Goal: Browse casually: Explore the website without a specific task or goal

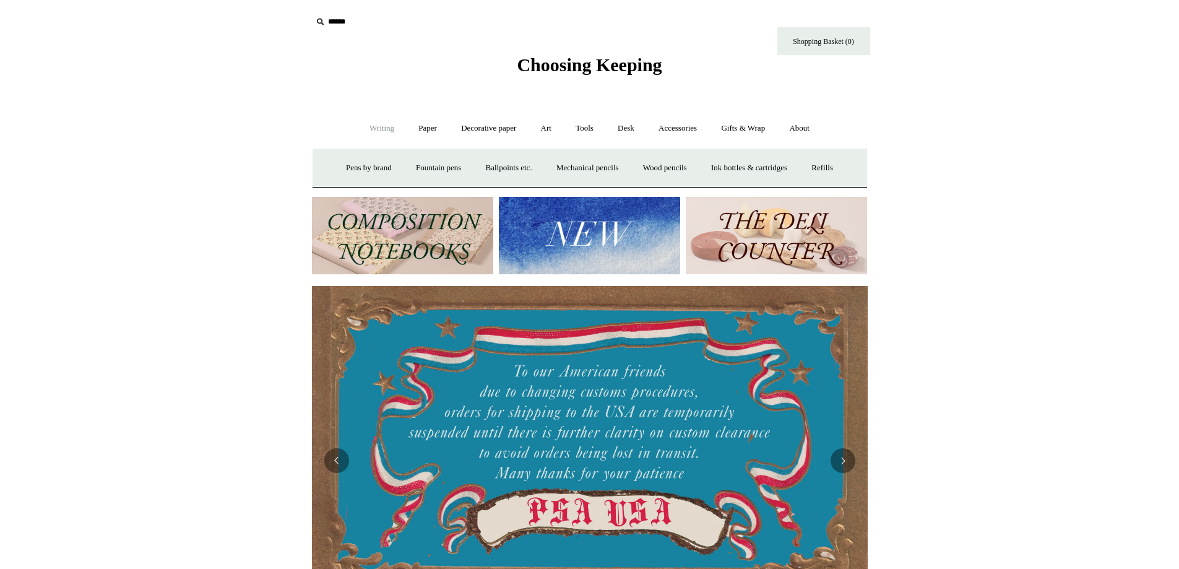
scroll to position [0, 1111]
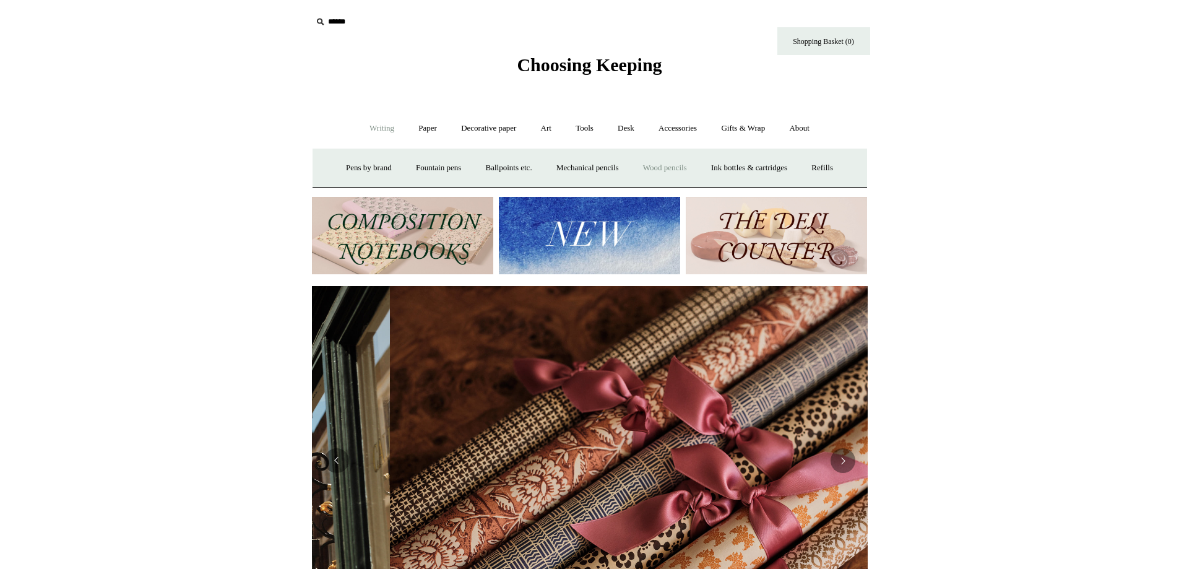
click at [673, 166] on link "Wood pencils +" at bounding box center [665, 168] width 66 height 33
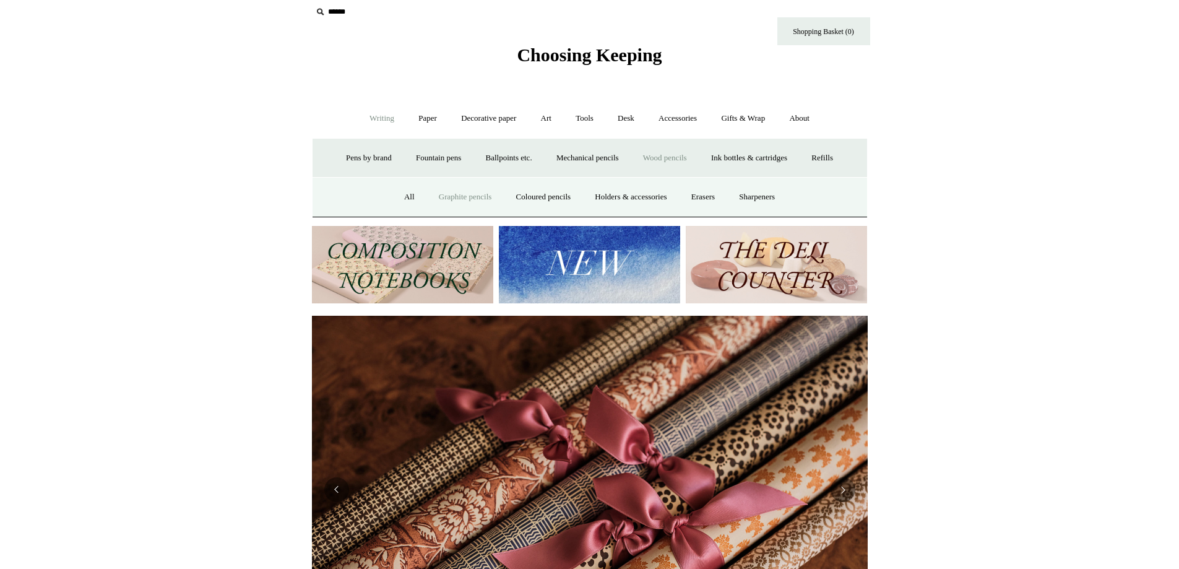
click at [464, 194] on link "Graphite pencils" at bounding box center [465, 197] width 75 height 33
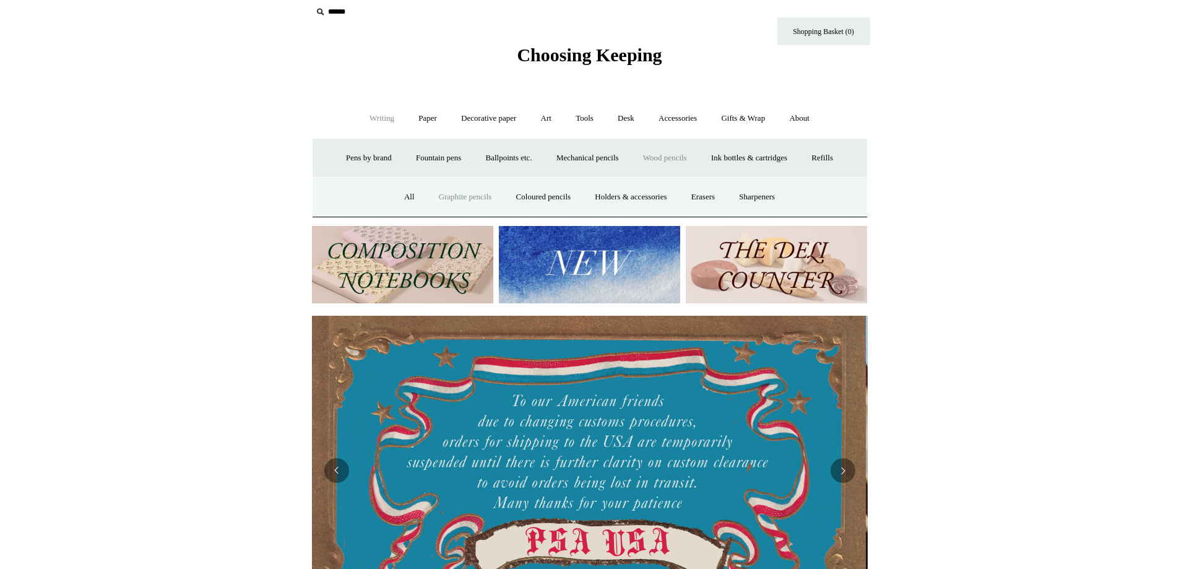
scroll to position [0, 0]
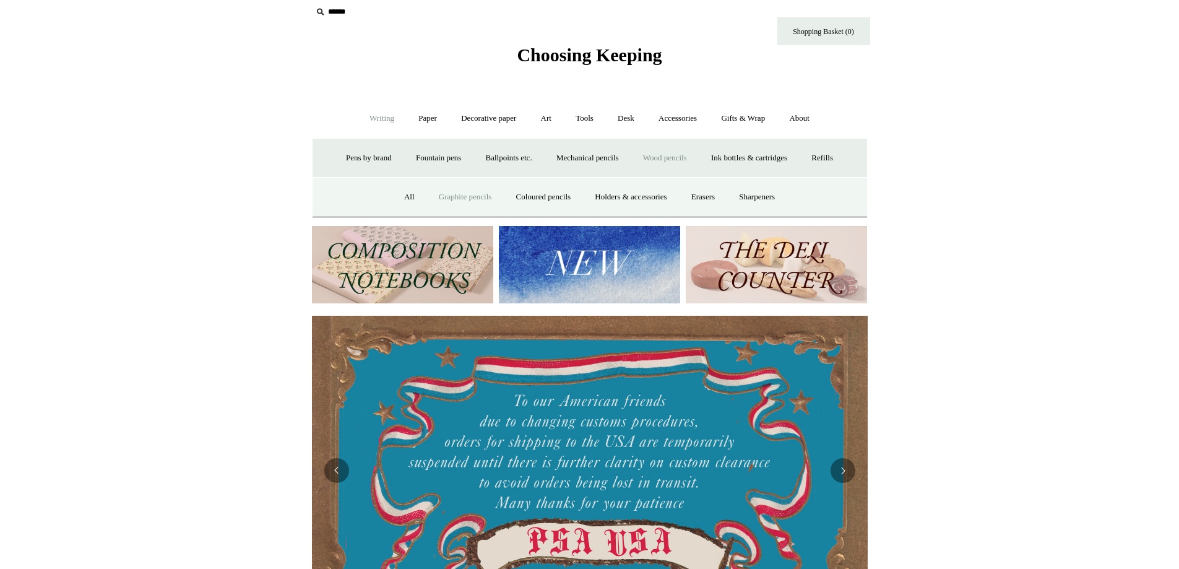
click at [447, 192] on link "Graphite pencils" at bounding box center [465, 197] width 75 height 33
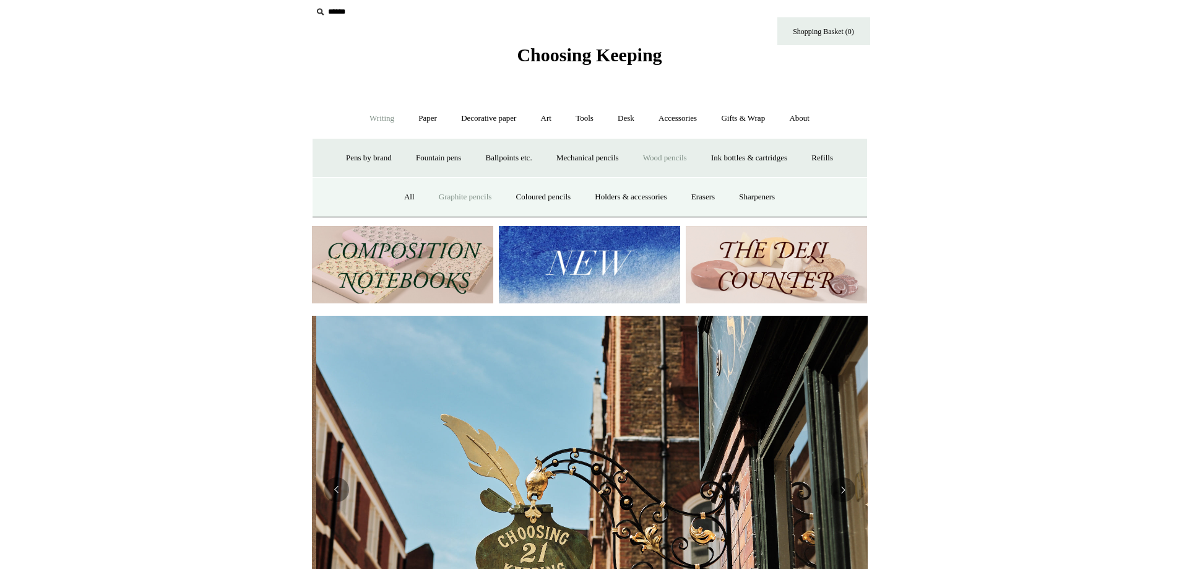
scroll to position [0, 556]
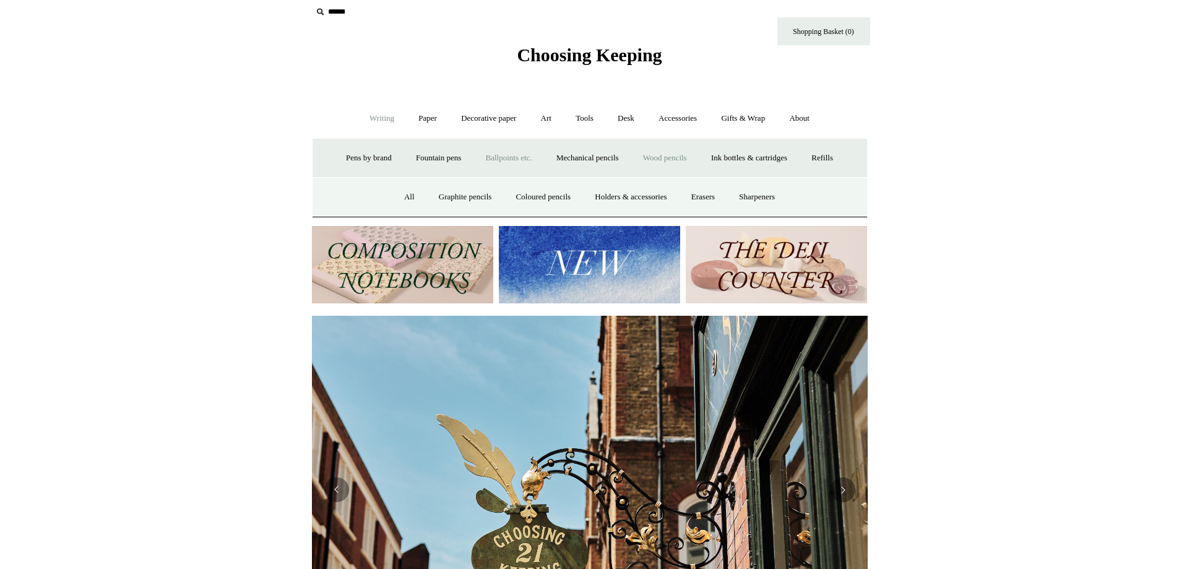
click at [501, 155] on link "Ballpoints etc. +" at bounding box center [509, 158] width 69 height 33
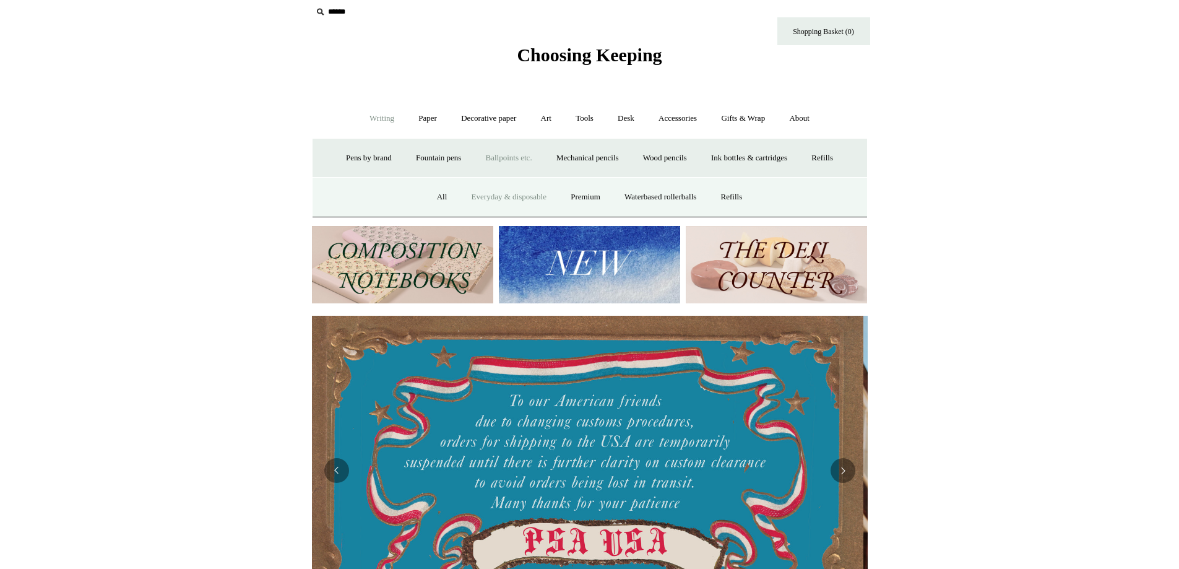
scroll to position [0, 0]
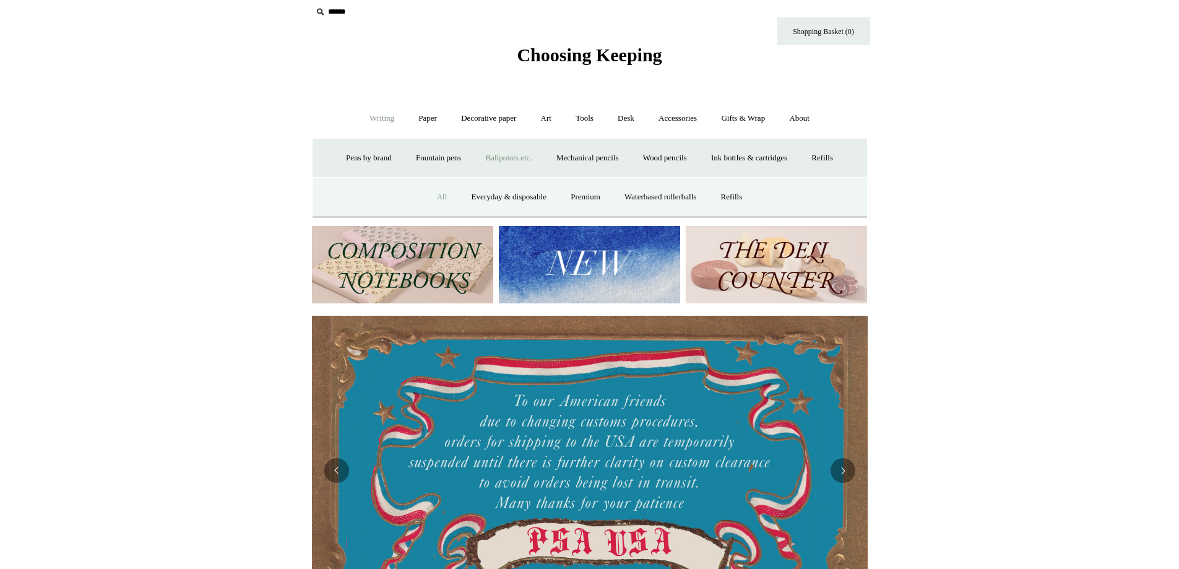
click at [429, 196] on link "All" at bounding box center [442, 197] width 33 height 33
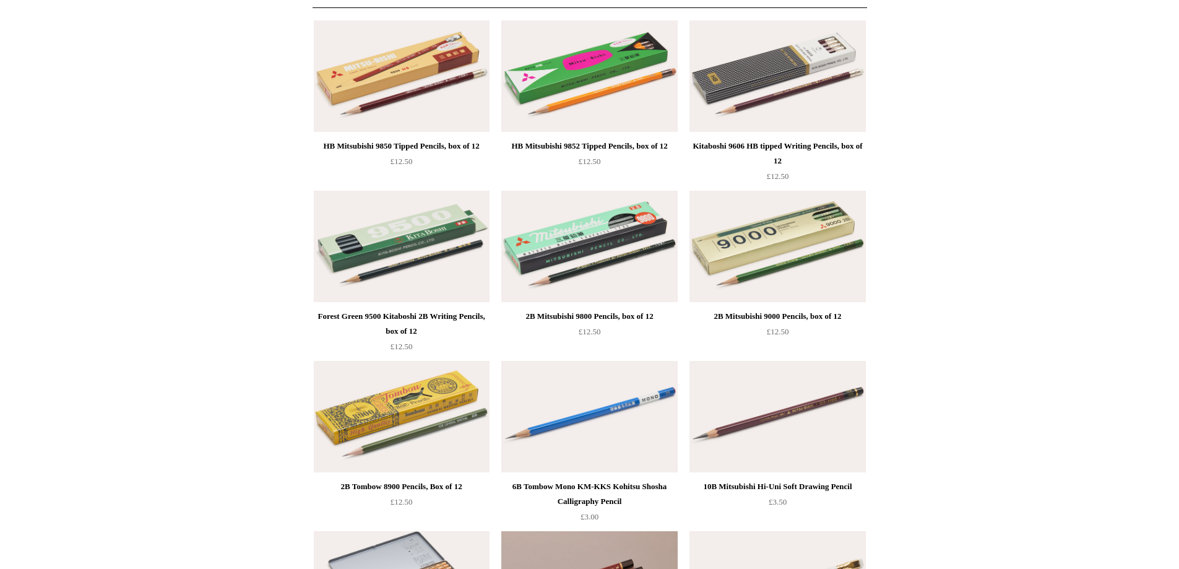
scroll to position [148, 0]
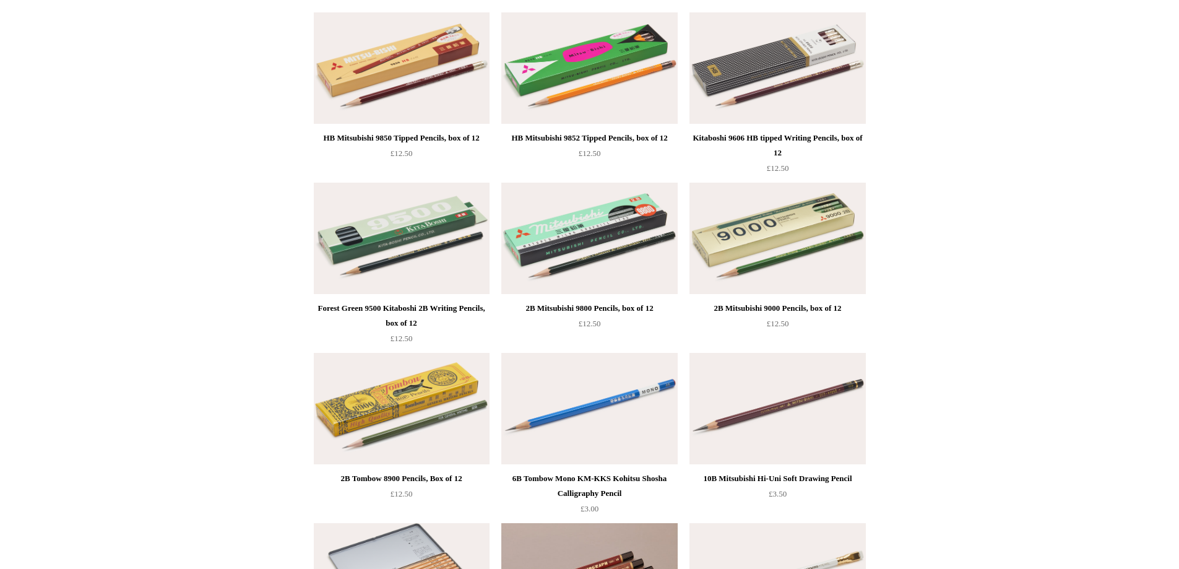
click at [428, 415] on img at bounding box center [402, 408] width 176 height 111
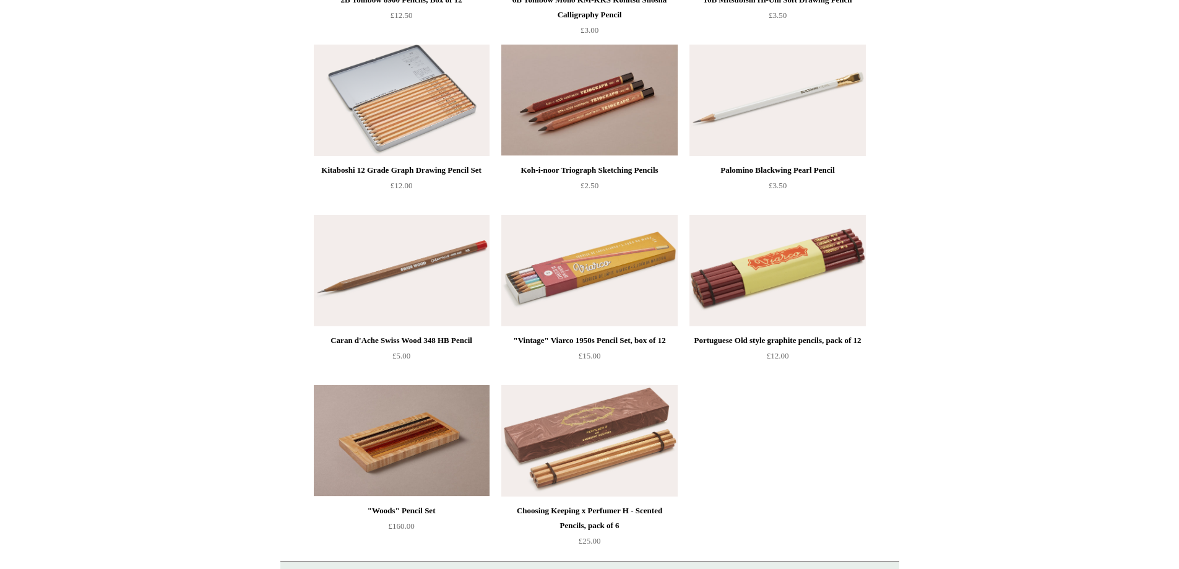
scroll to position [726, 0]
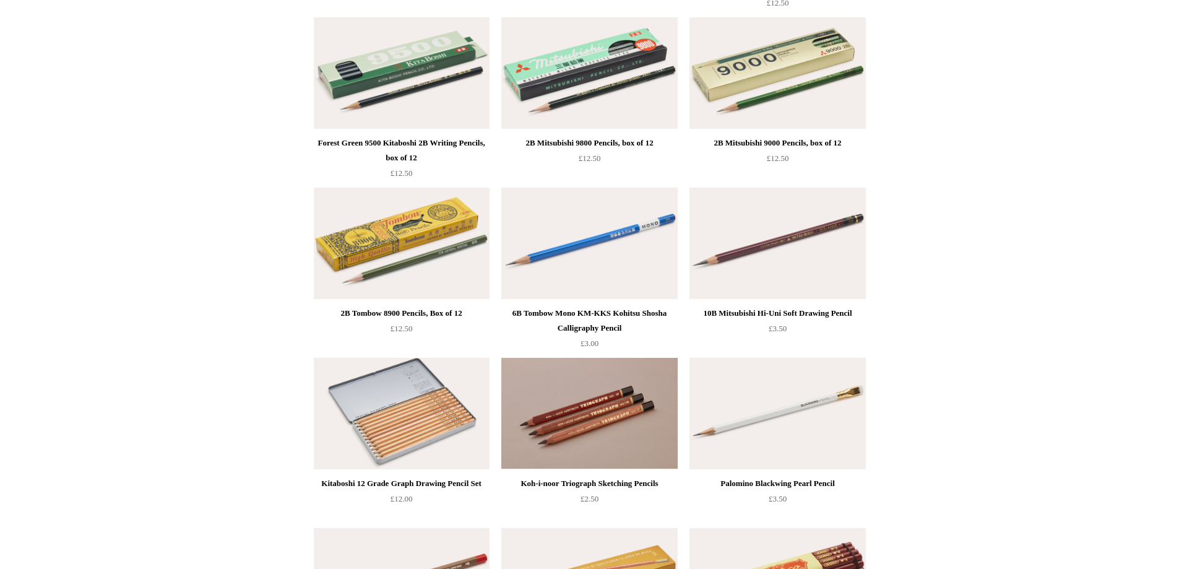
scroll to position [256, 0]
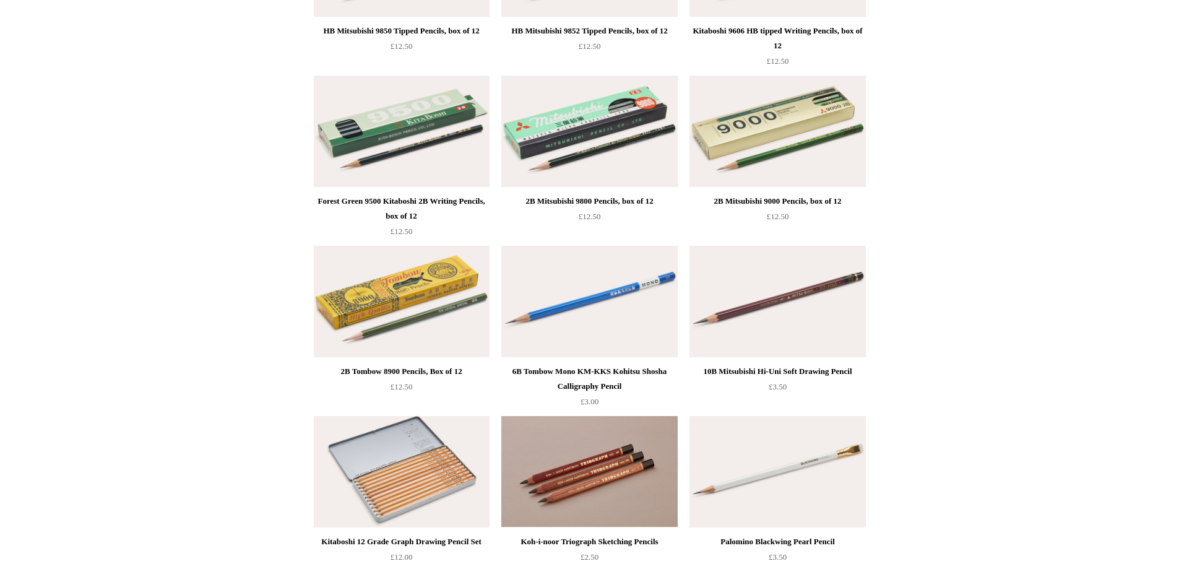
click at [368, 370] on div "2B Tombow 8900 Pencils, Box of 12" at bounding box center [402, 371] width 170 height 15
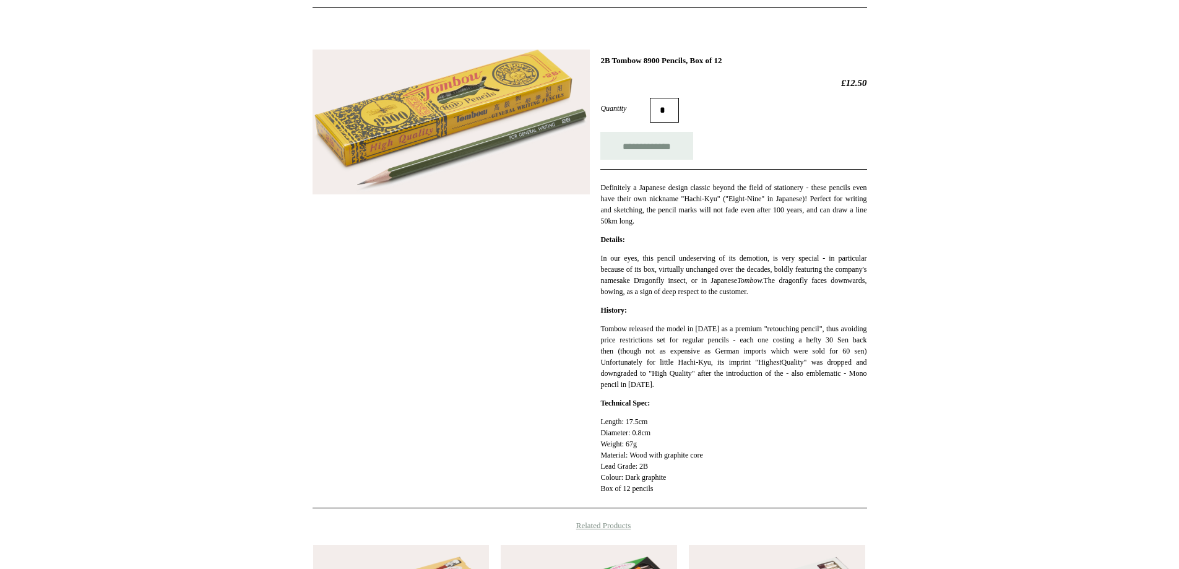
scroll to position [157, 0]
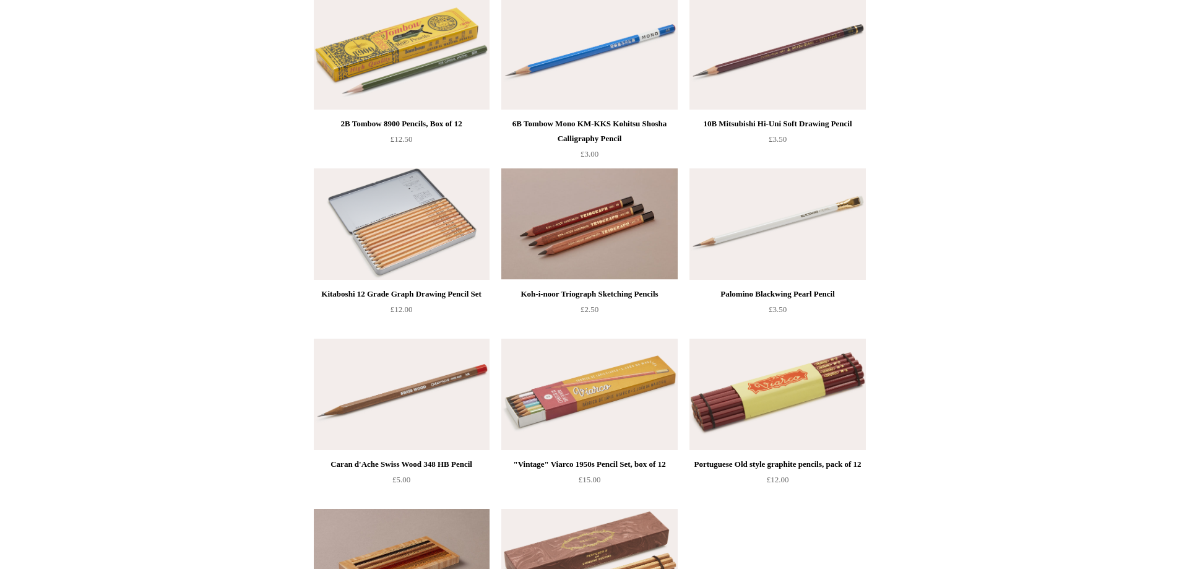
scroll to position [561, 0]
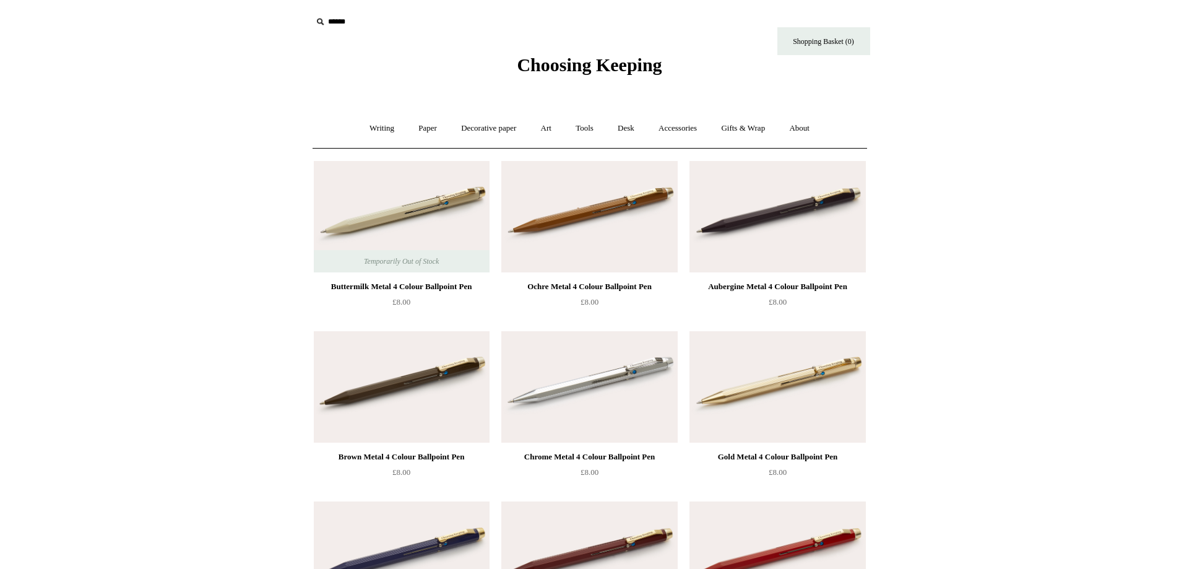
drag, startPoint x: 1184, startPoint y: 48, endPoint x: 1187, endPoint y: -75, distance: 122.5
click at [377, 125] on link "Writing +" at bounding box center [381, 128] width 47 height 33
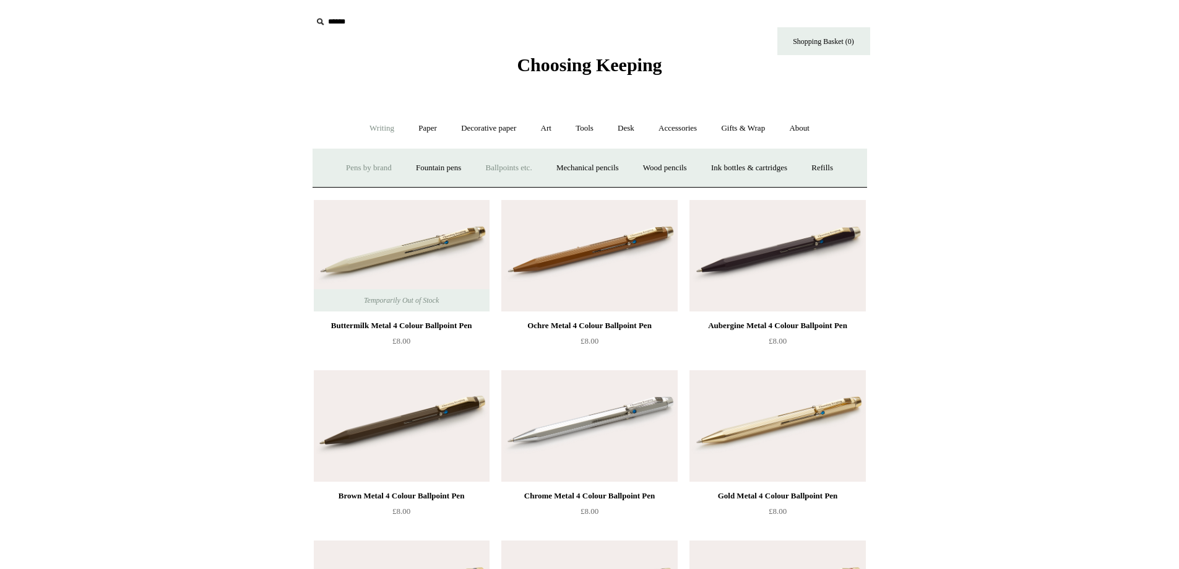
click at [367, 163] on link "Pens by brand +" at bounding box center [369, 168] width 68 height 33
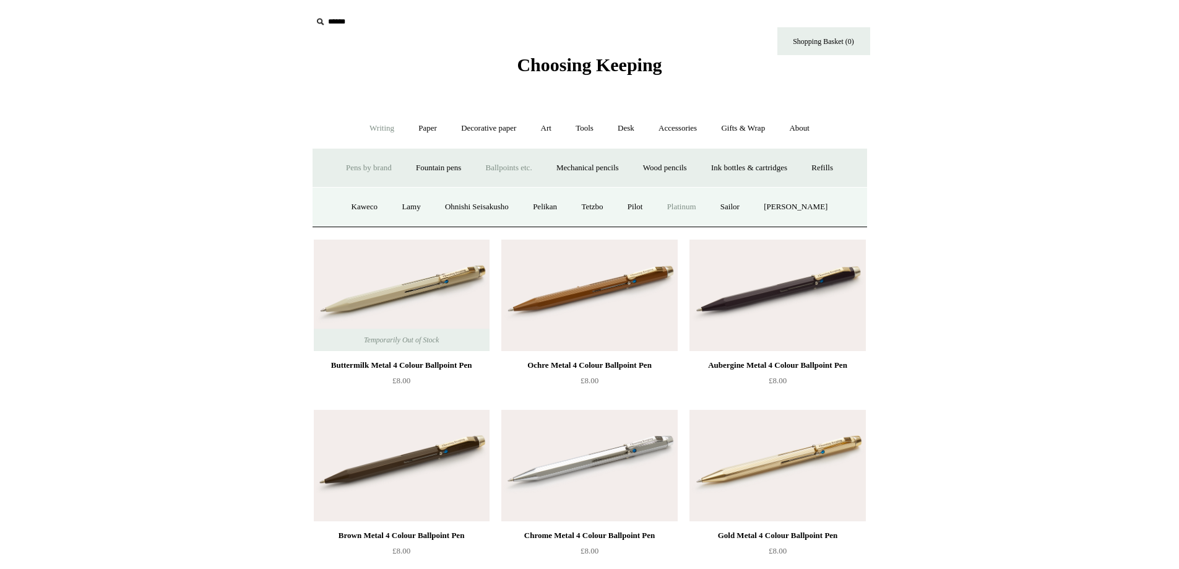
click at [691, 202] on link "Platinum" at bounding box center [681, 207] width 51 height 33
click at [416, 127] on link "Paper +" at bounding box center [427, 128] width 41 height 33
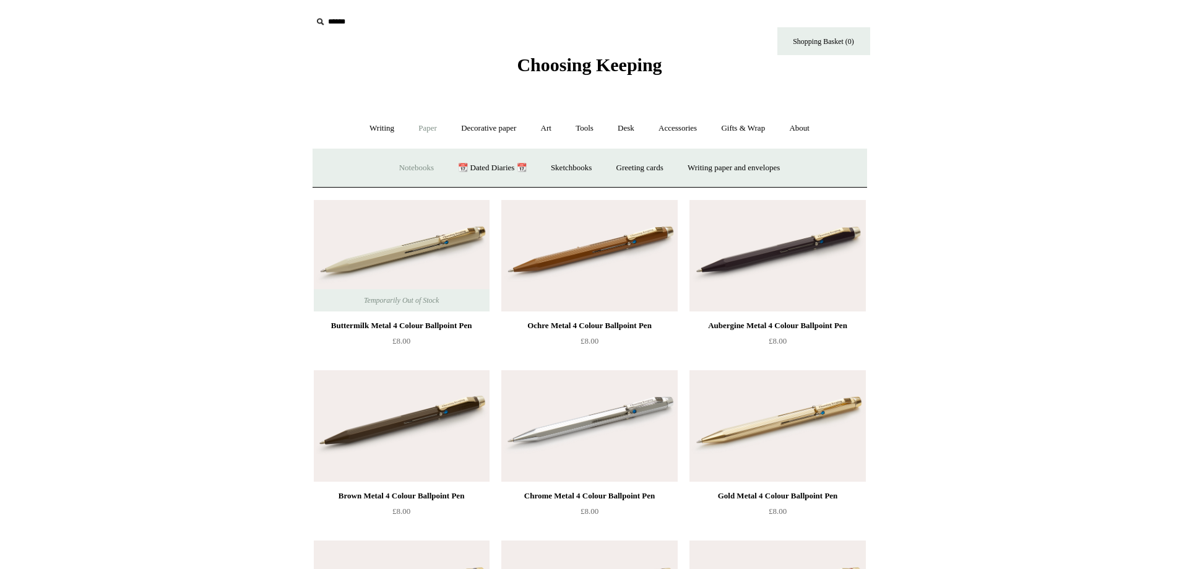
click at [398, 166] on link "Notebooks +" at bounding box center [416, 168] width 57 height 33
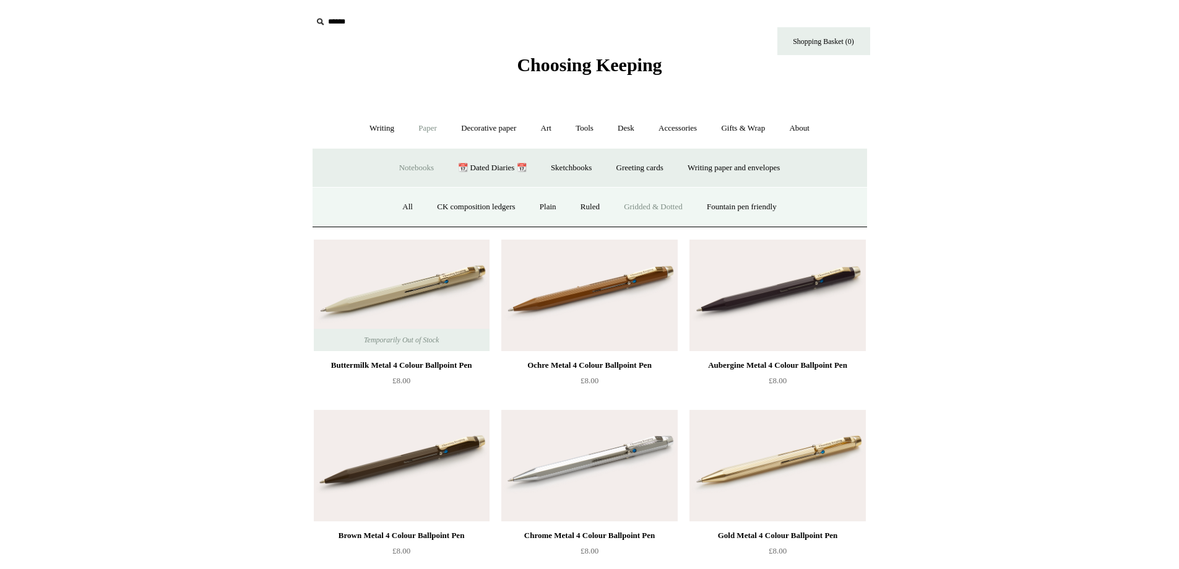
click at [650, 204] on link "Gridded & Dotted" at bounding box center [653, 207] width 81 height 33
click at [640, 166] on link "Greeting cards +" at bounding box center [639, 168] width 69 height 33
click at [631, 163] on link "Greeting cards -" at bounding box center [639, 168] width 69 height 33
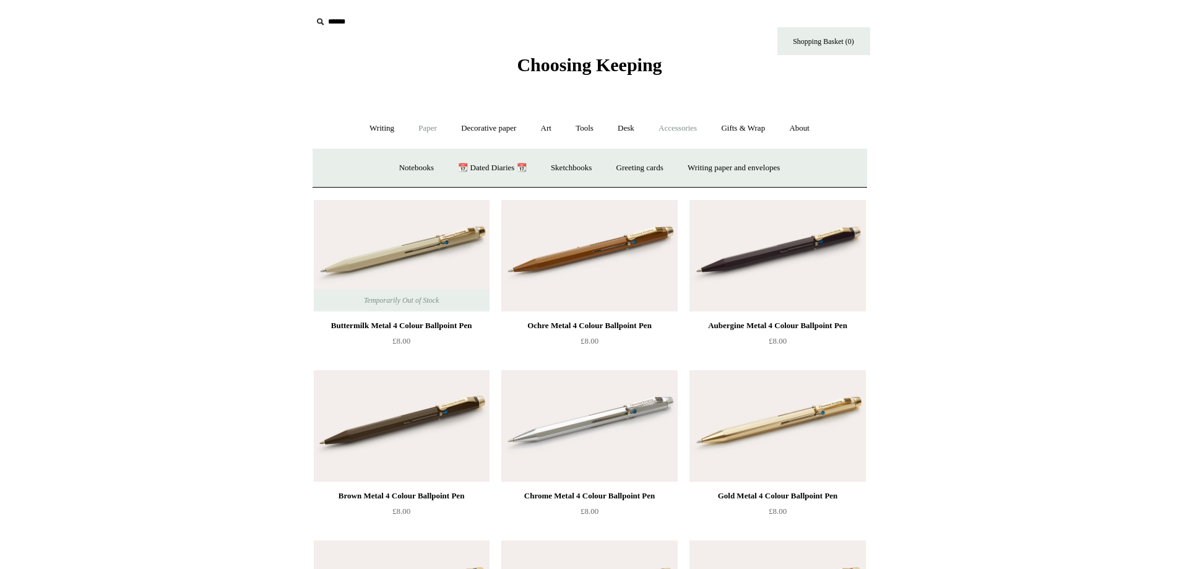
click at [689, 126] on link "Accessories +" at bounding box center [677, 128] width 61 height 33
click at [626, 126] on link "Desk +" at bounding box center [625, 128] width 39 height 33
click at [759, 129] on link "Gifts & Wrap +" at bounding box center [743, 128] width 66 height 33
click at [352, 164] on link "Greeting cards +" at bounding box center [372, 168] width 69 height 33
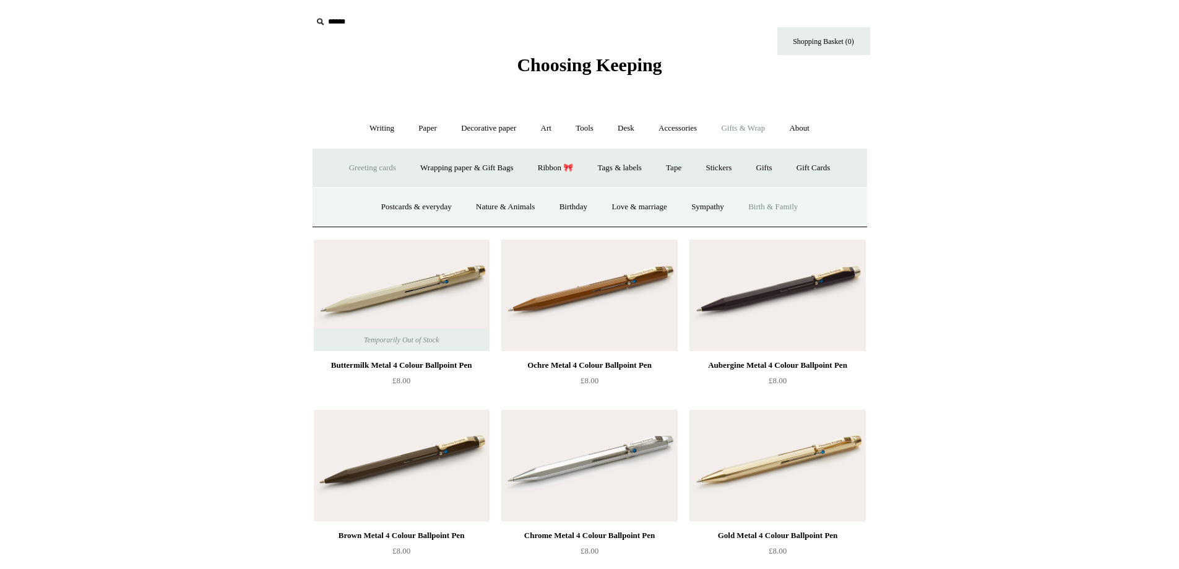
click at [770, 203] on link "Birth & Family" at bounding box center [773, 207] width 72 height 33
click at [554, 165] on link "Ribbon 🎀" at bounding box center [556, 168] width 58 height 33
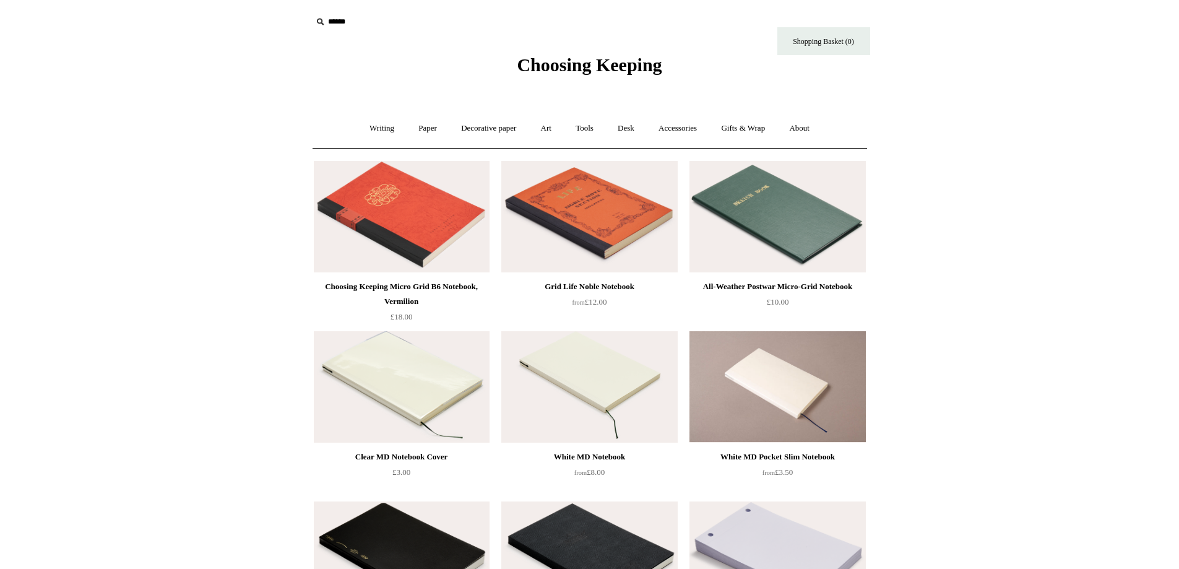
click at [582, 453] on div "White MD Notebook" at bounding box center [589, 456] width 170 height 15
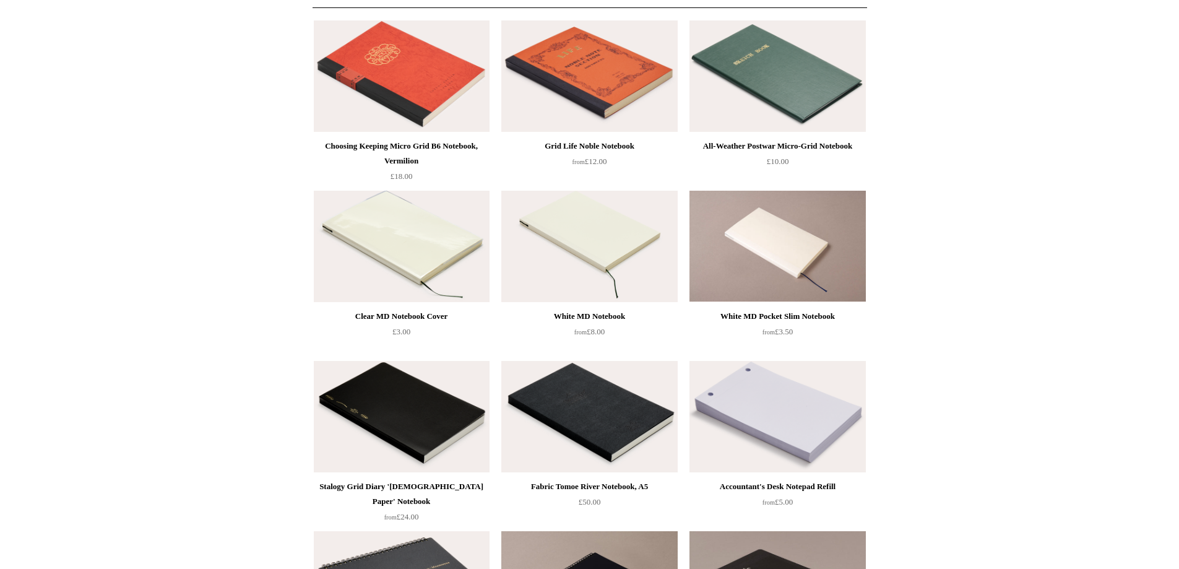
scroll to position [190, 0]
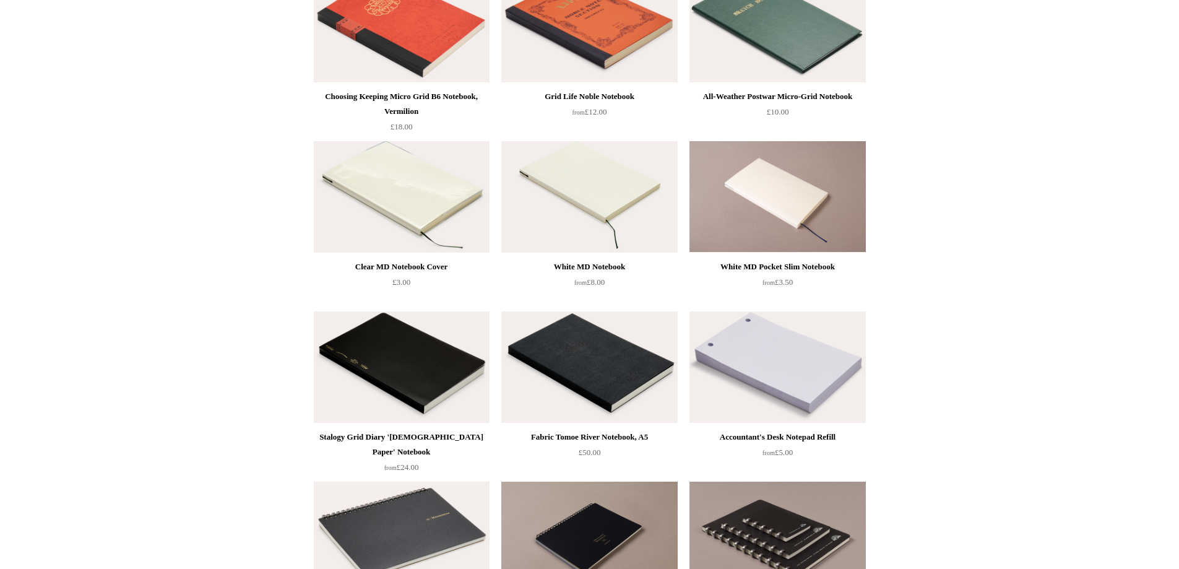
click at [772, 264] on div "White MD Pocket Slim Notebook" at bounding box center [777, 266] width 170 height 15
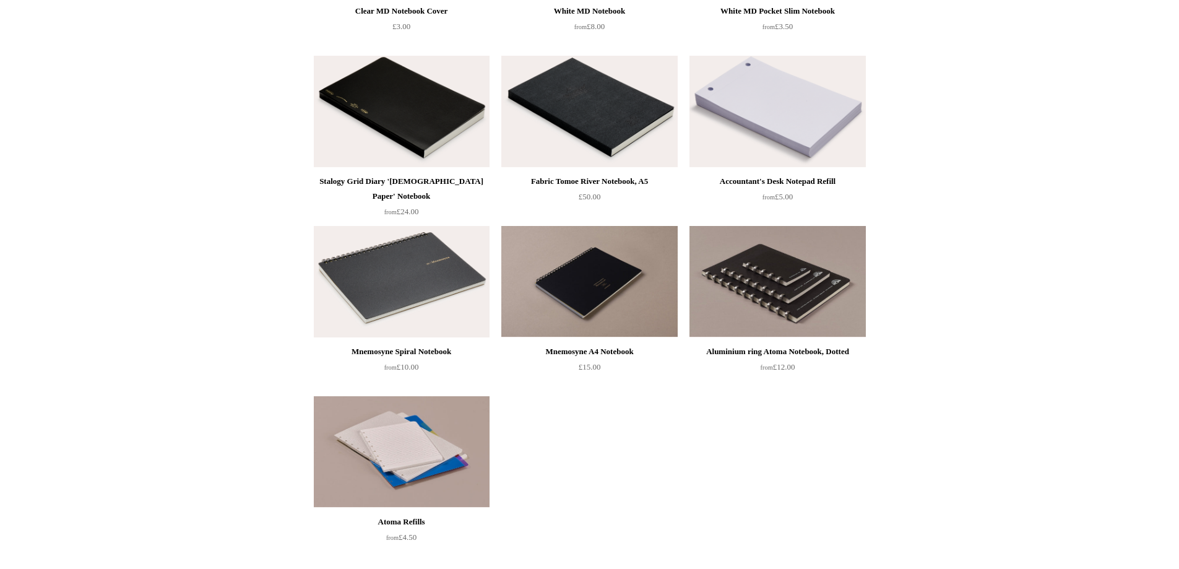
scroll to position [495, 0]
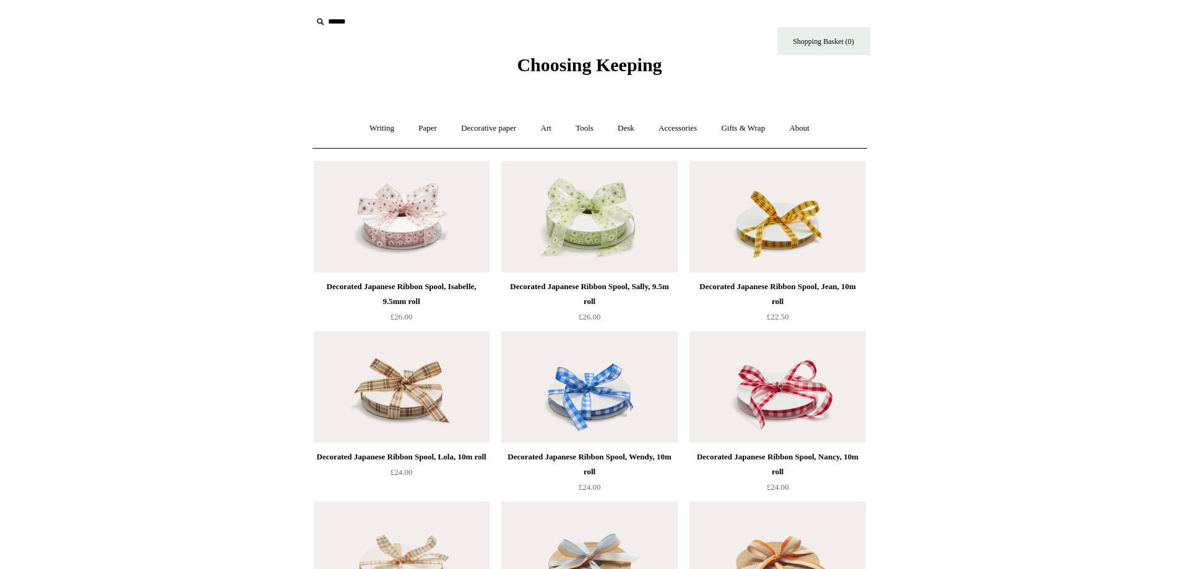
drag, startPoint x: 1182, startPoint y: 105, endPoint x: 1185, endPoint y: 71, distance: 34.8
click at [812, 124] on link "About +" at bounding box center [799, 128] width 43 height 33
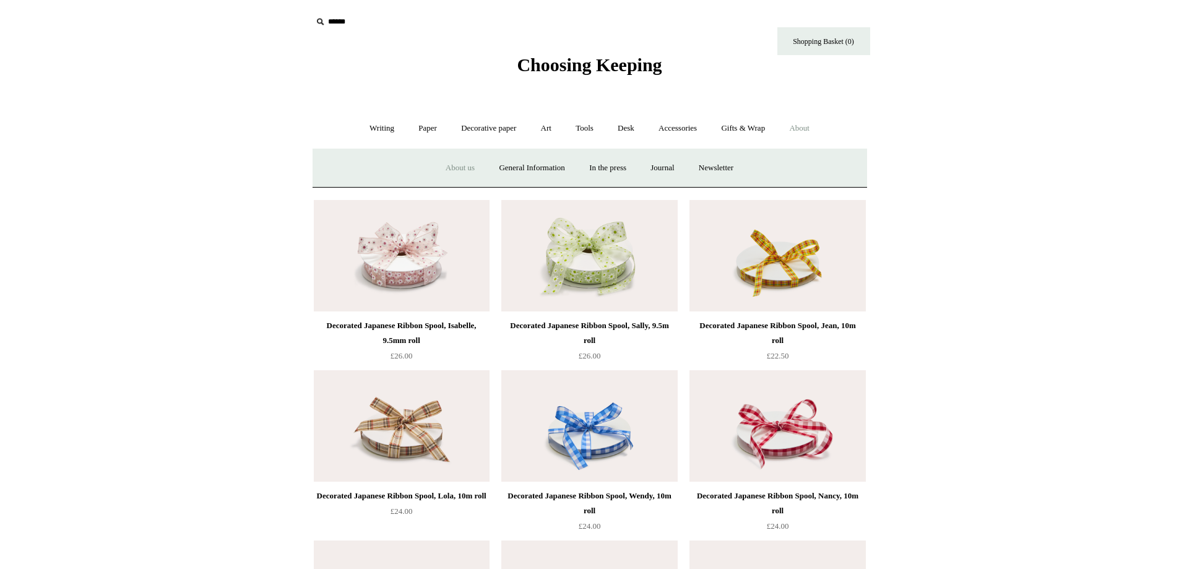
click at [454, 168] on link "About us" at bounding box center [459, 168] width 51 height 33
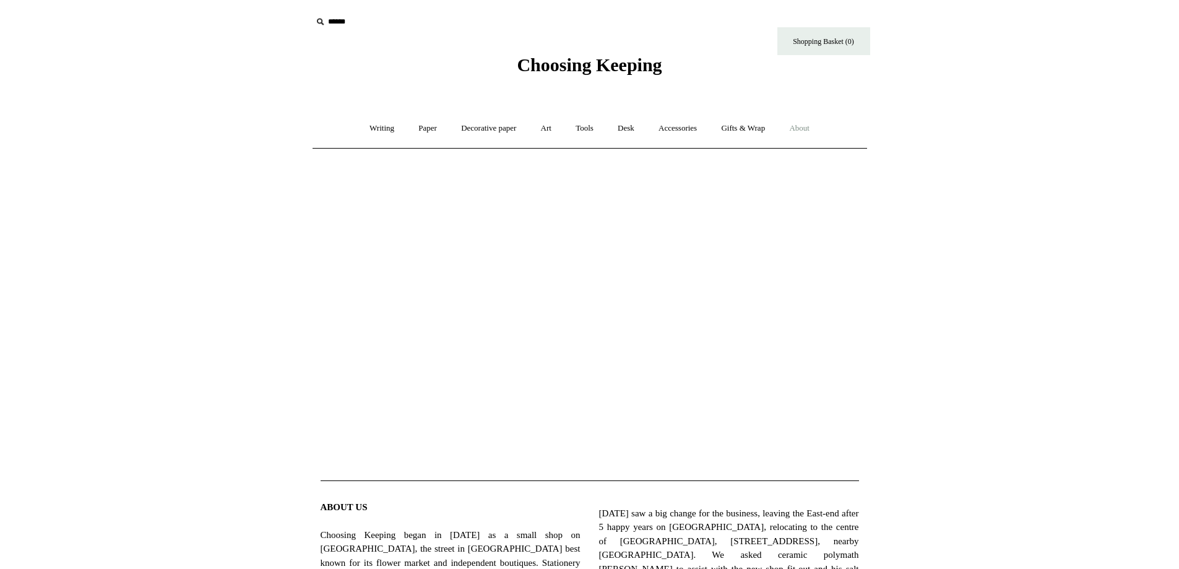
click at [810, 127] on link "About +" at bounding box center [799, 128] width 43 height 33
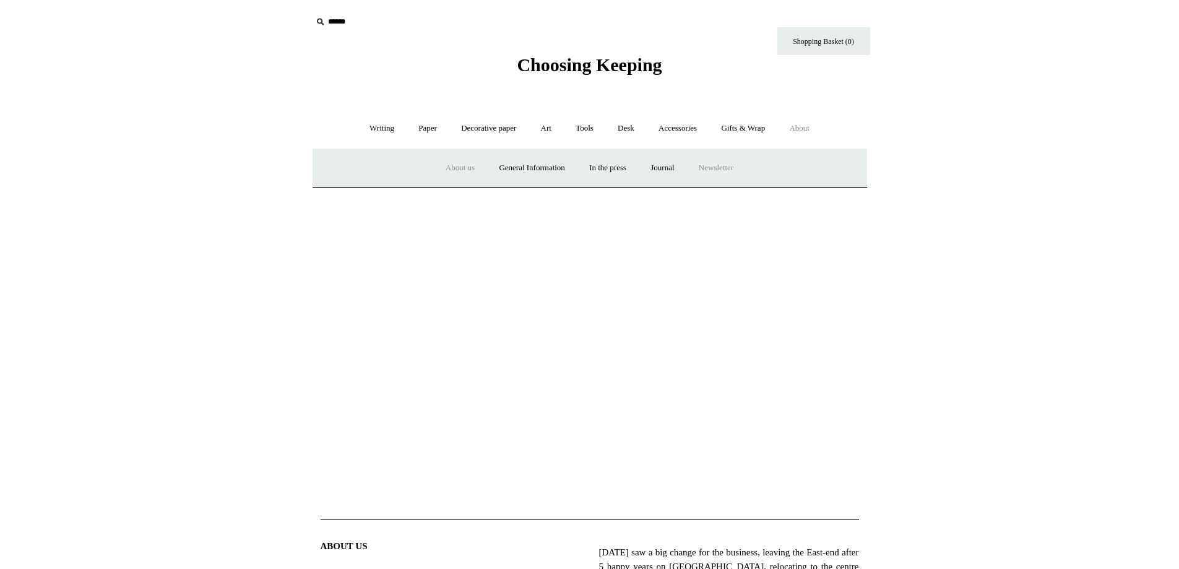
click at [723, 162] on a"] "Newsletter" at bounding box center [715, 168] width 57 height 33
click at [666, 165] on link "Journal +" at bounding box center [662, 168] width 46 height 33
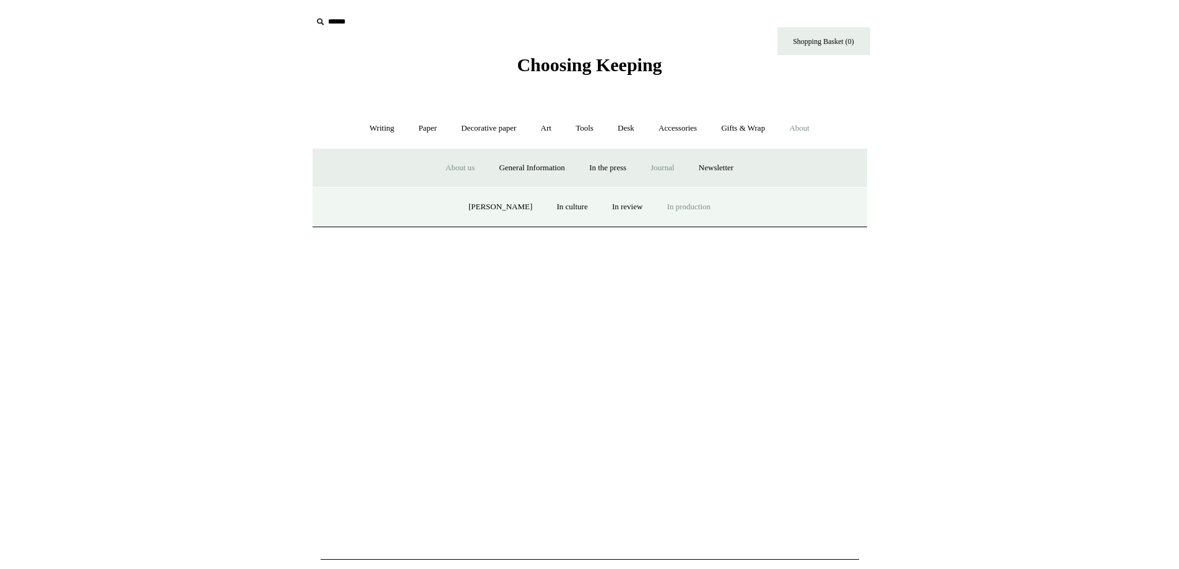
click at [684, 202] on link "In production" at bounding box center [689, 207] width 66 height 33
click at [605, 162] on link "In the press" at bounding box center [607, 168] width 59 height 33
click at [502, 160] on link "General Information" at bounding box center [532, 168] width 88 height 33
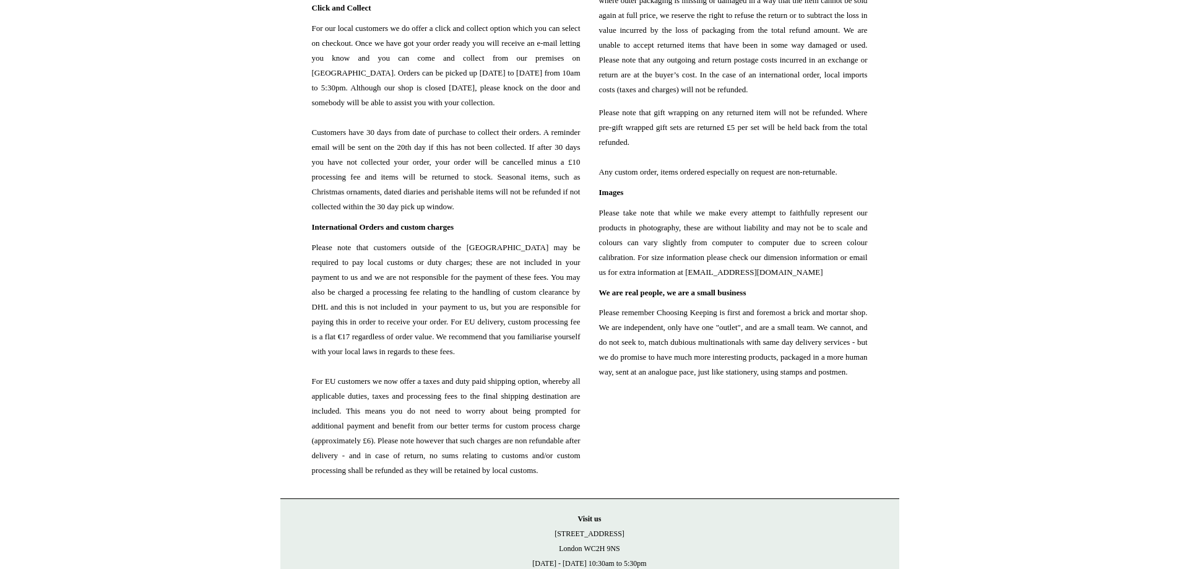
scroll to position [1295, 0]
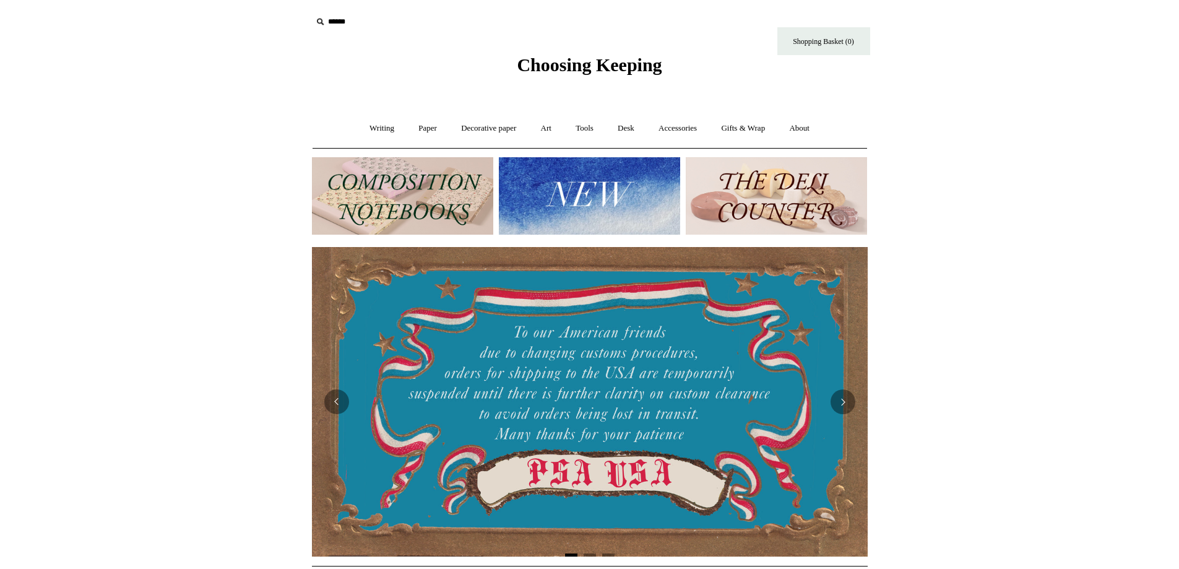
scroll to position [10, 0]
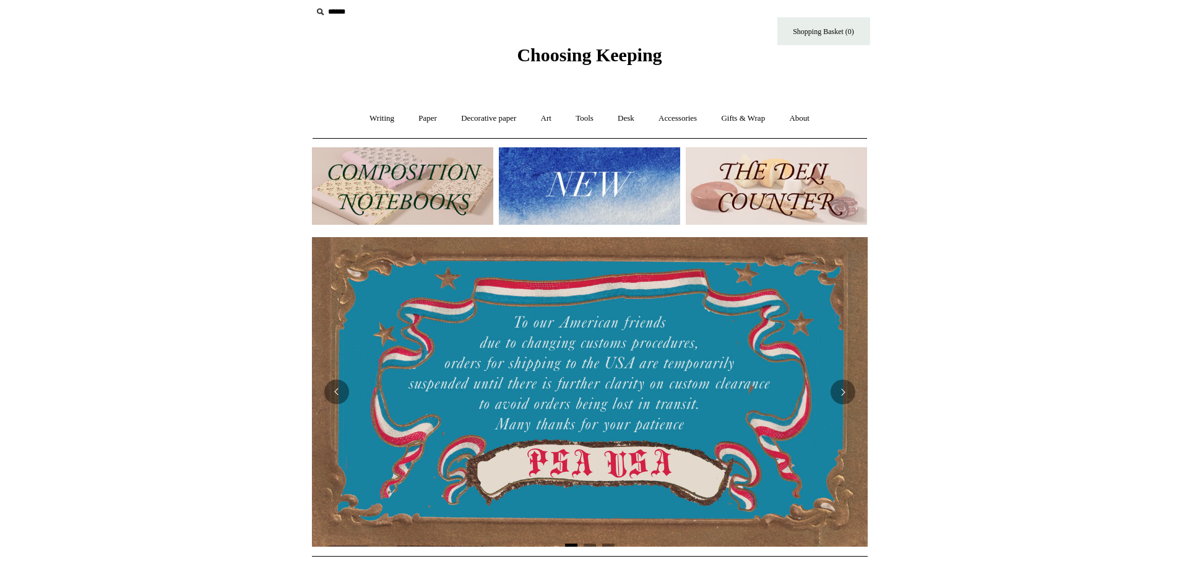
click at [583, 183] on img at bounding box center [589, 185] width 181 height 77
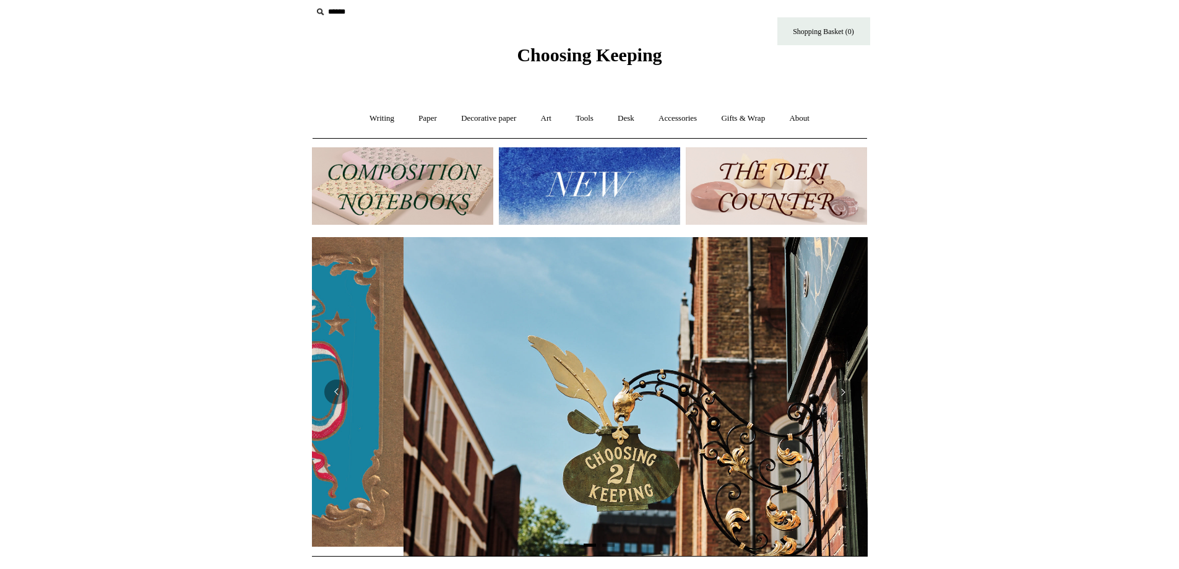
scroll to position [0, 556]
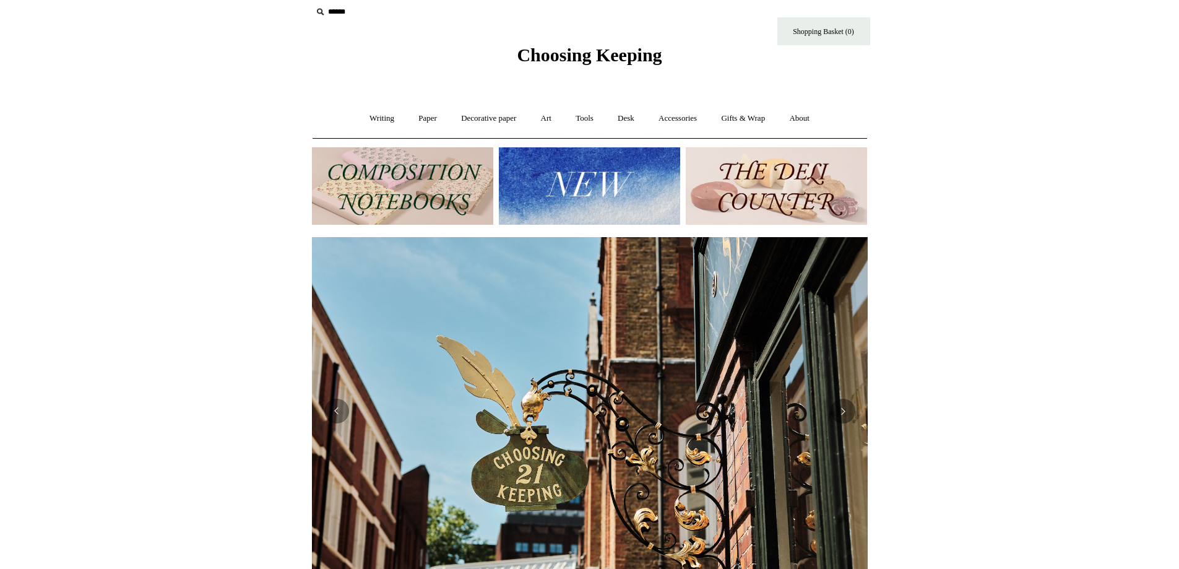
click at [789, 187] on img at bounding box center [776, 185] width 181 height 77
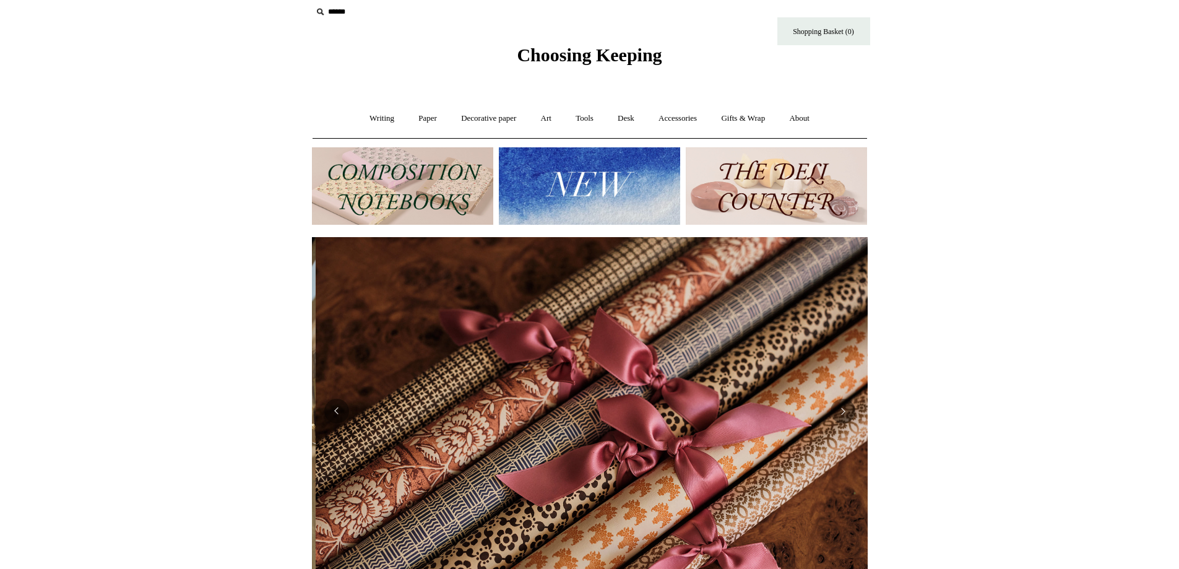
scroll to position [0, 1111]
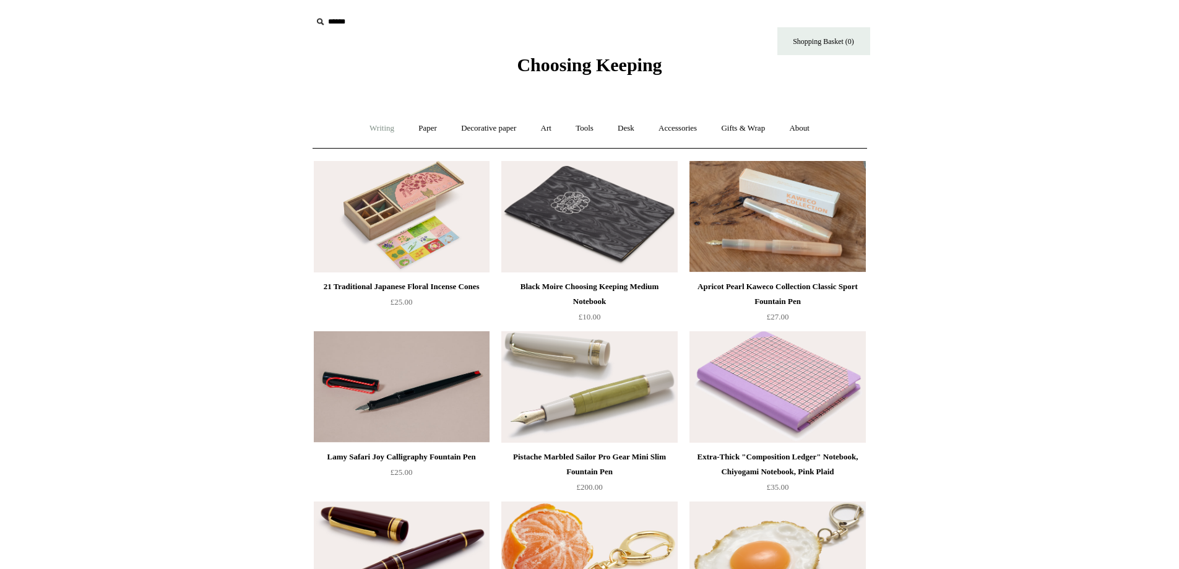
click at [377, 126] on link "Writing +" at bounding box center [381, 128] width 47 height 33
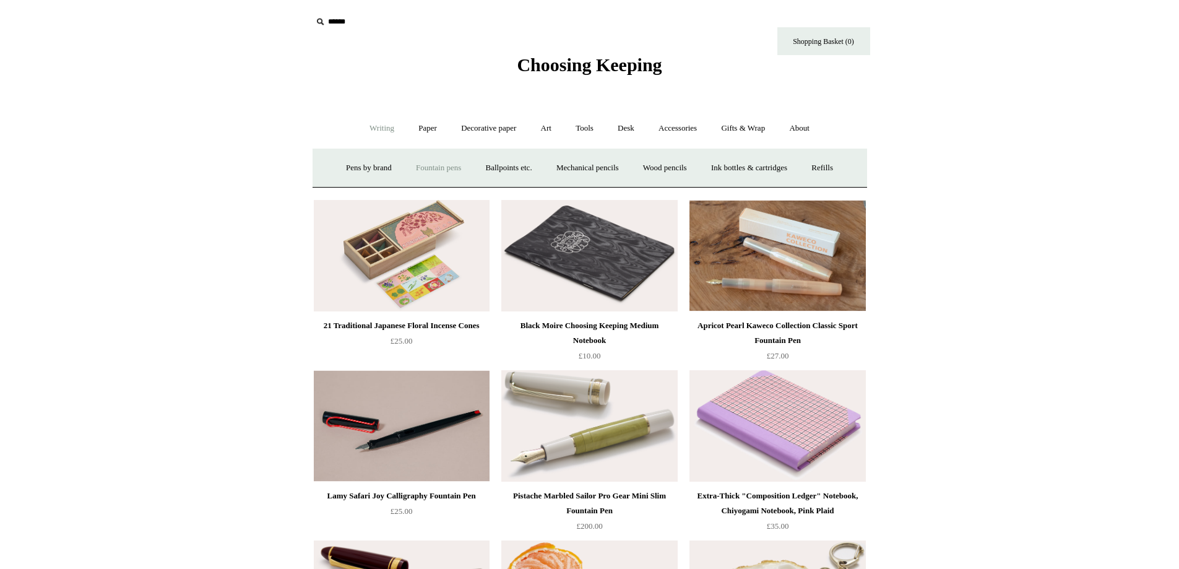
click at [434, 166] on link "Fountain pens +" at bounding box center [438, 168] width 67 height 33
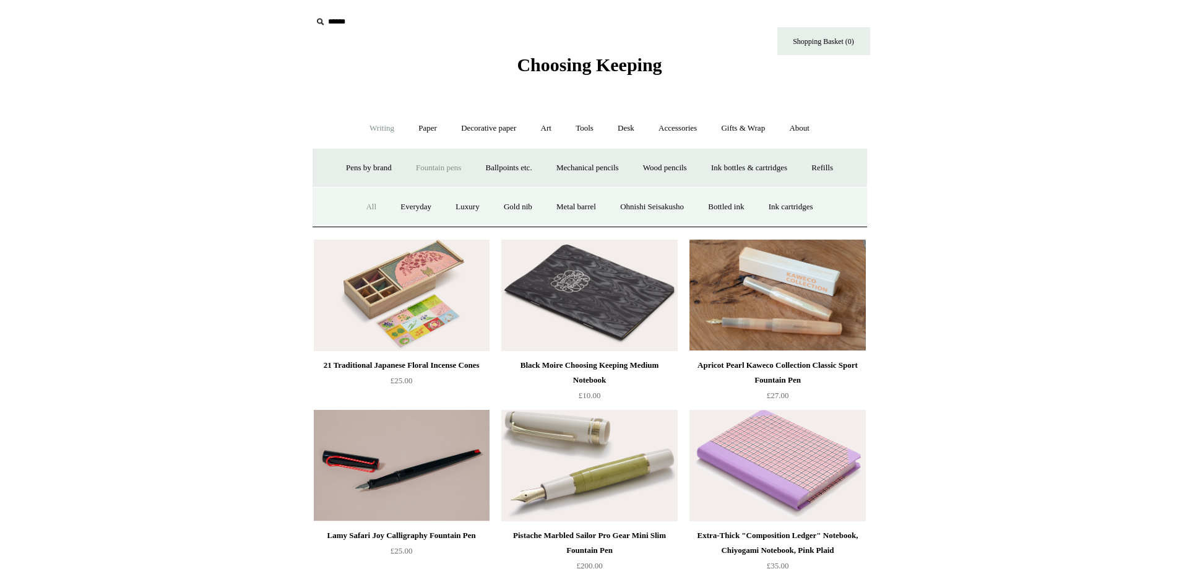
click at [359, 204] on link "All" at bounding box center [371, 207] width 33 height 33
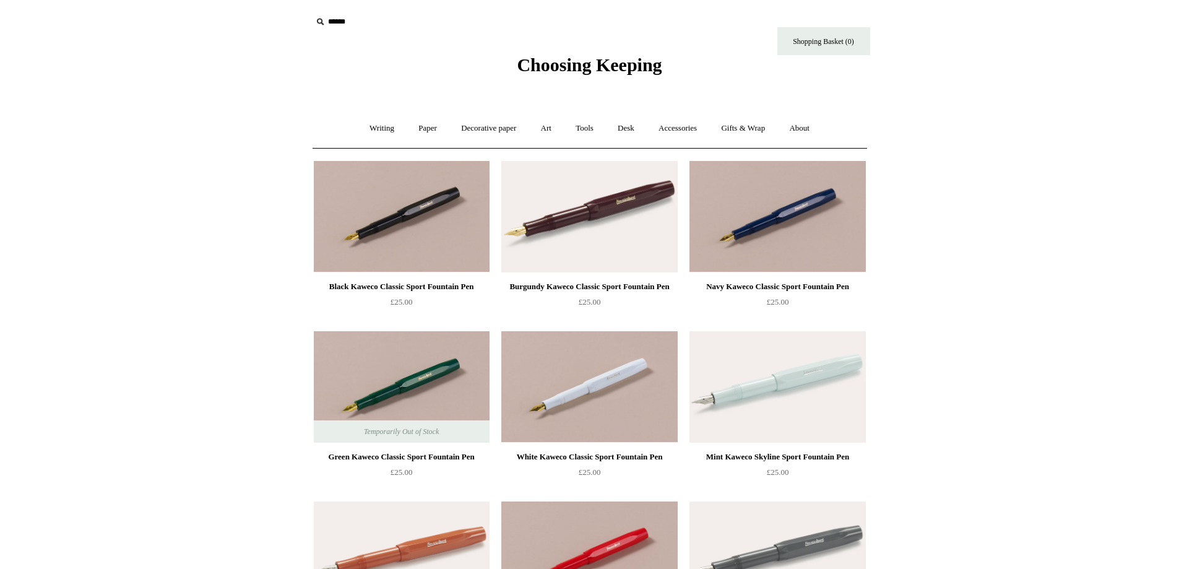
drag, startPoint x: 1186, startPoint y: 43, endPoint x: 1185, endPoint y: -75, distance: 117.6
click at [678, 126] on link "Accessories +" at bounding box center [677, 128] width 61 height 33
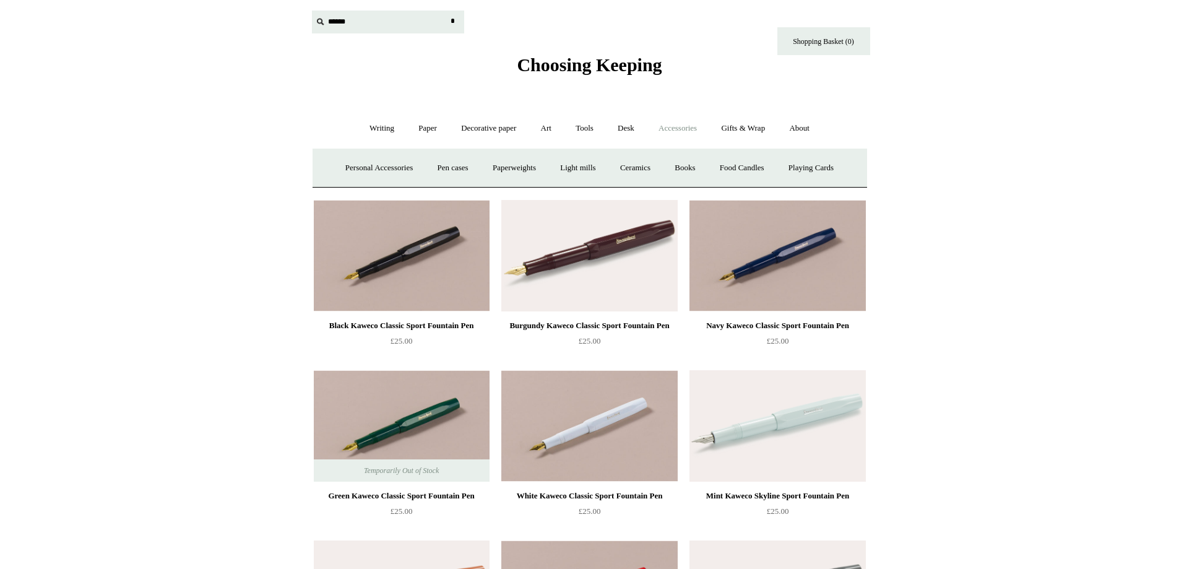
click at [338, 19] on input "text" at bounding box center [388, 22] width 152 height 23
type input "*********"
click at [447, 11] on input "*" at bounding box center [453, 22] width 12 height 22
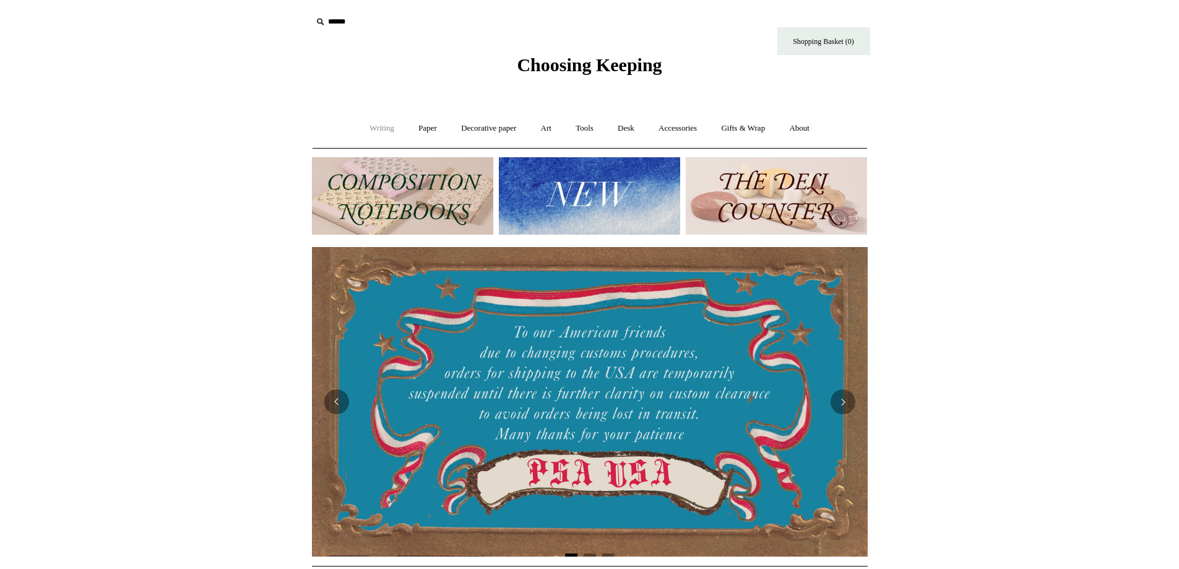
click at [375, 124] on link "Writing +" at bounding box center [381, 128] width 47 height 33
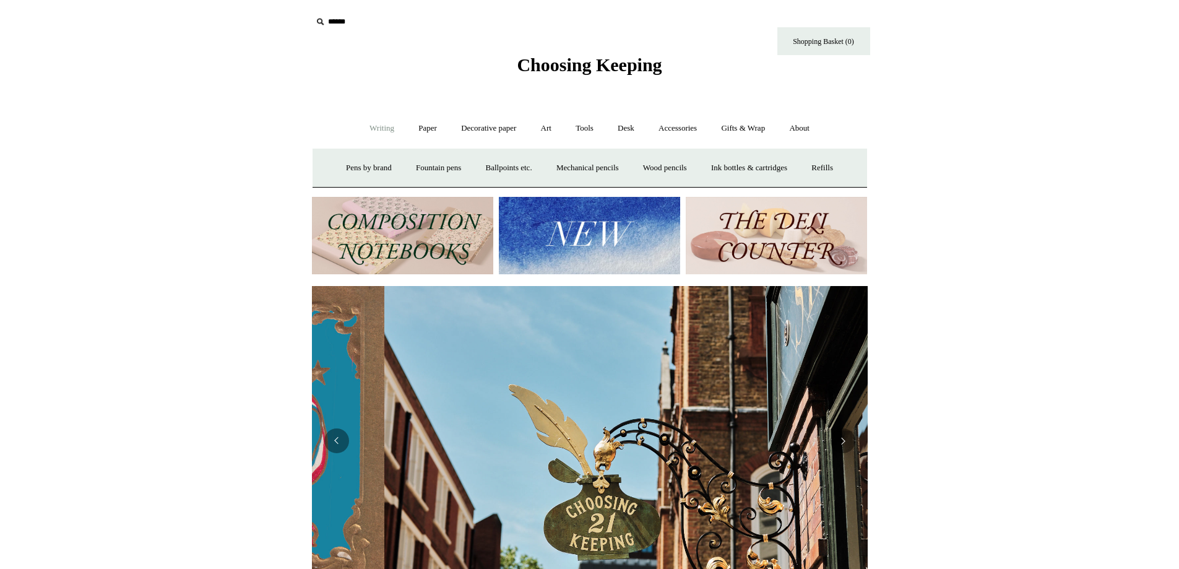
scroll to position [0, 556]
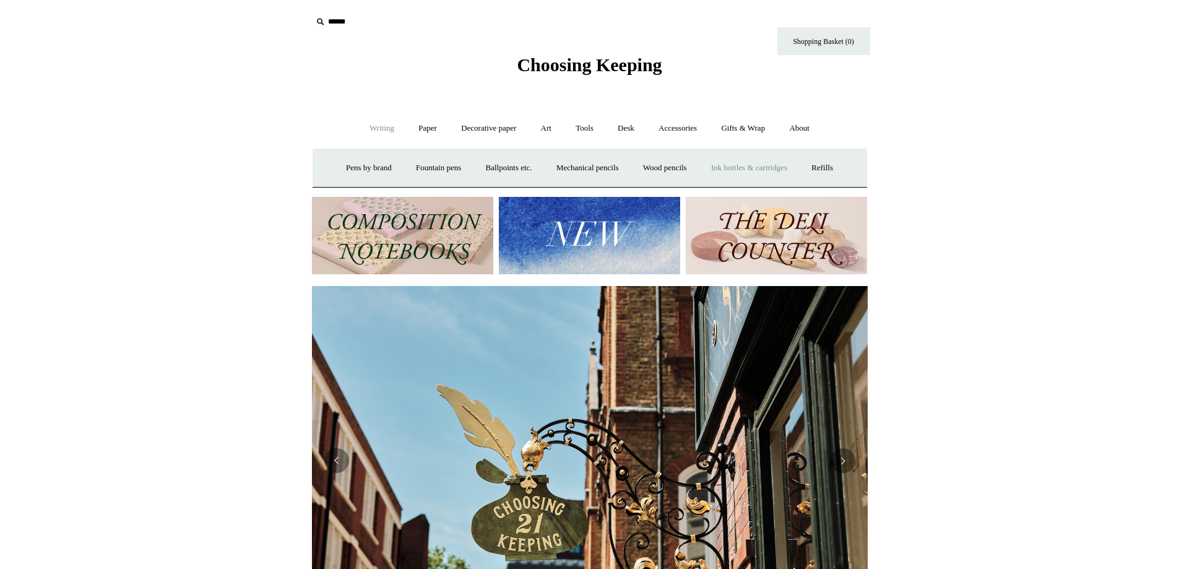
click at [738, 167] on link "Ink bottles & cartridges +" at bounding box center [749, 168] width 98 height 33
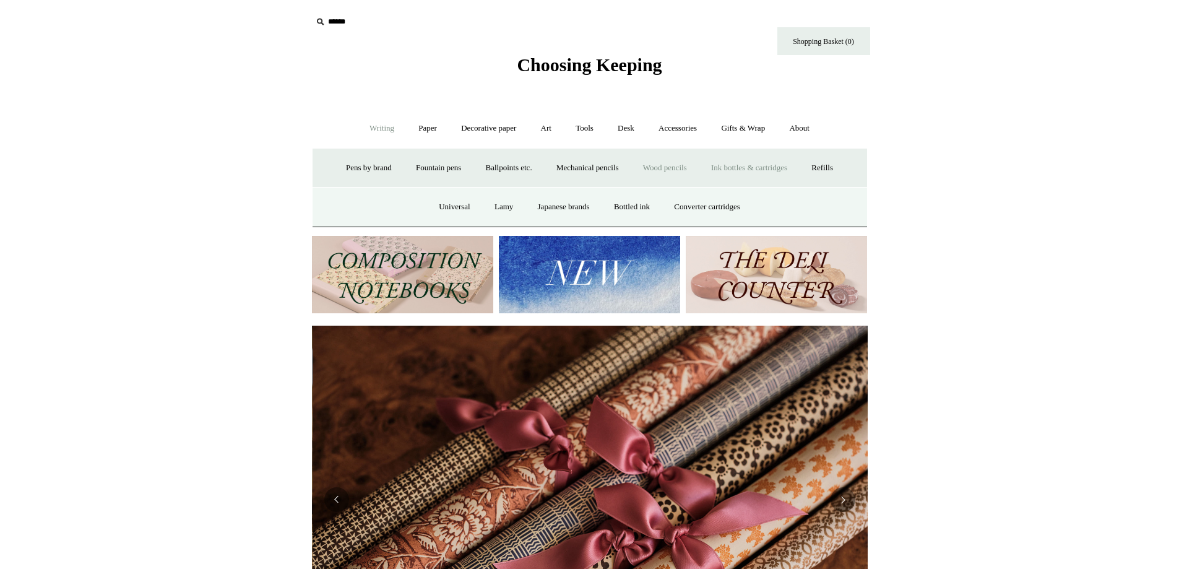
scroll to position [0, 1111]
click at [445, 204] on link "Universal" at bounding box center [455, 207] width 54 height 33
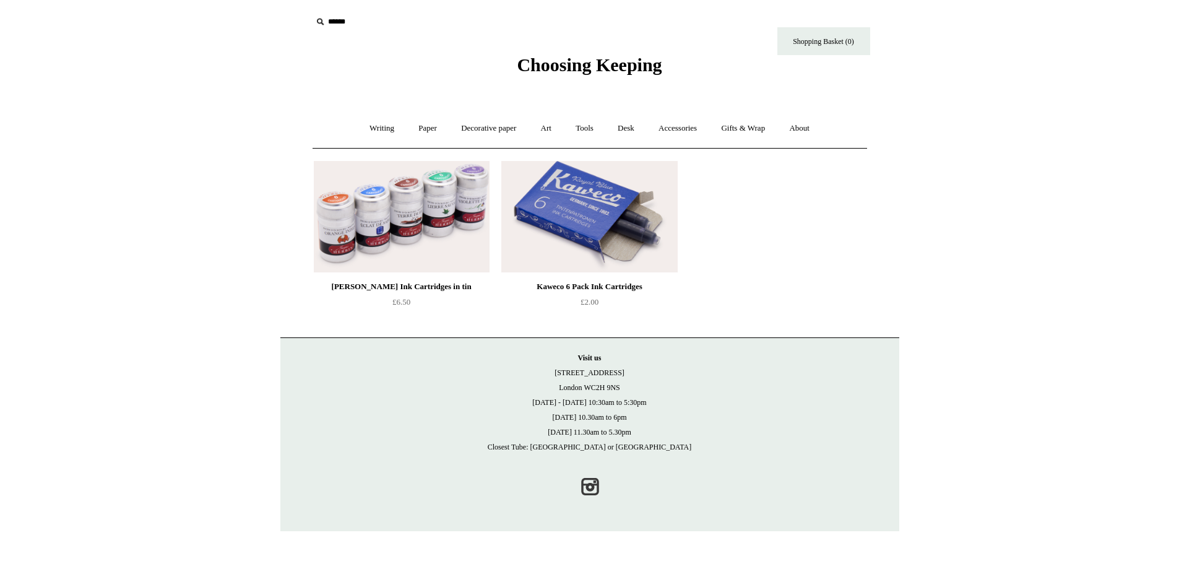
click at [611, 281] on div "Kaweco 6 Pack Ink Cartridges" at bounding box center [589, 286] width 170 height 15
click at [547, 126] on link "Art +" at bounding box center [546, 128] width 33 height 33
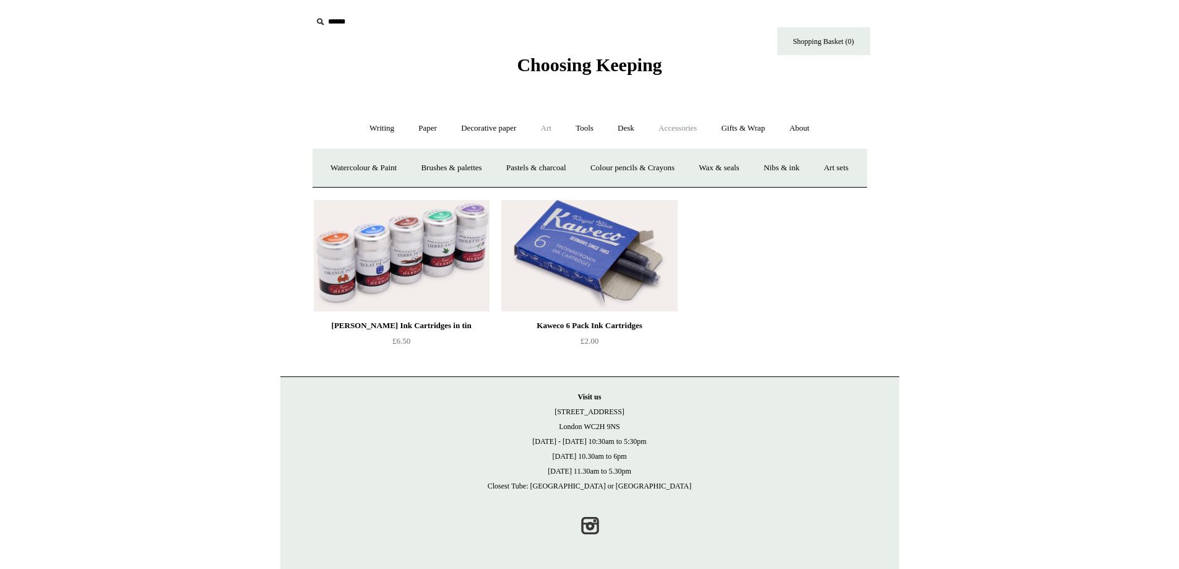
click at [690, 125] on link "Accessories +" at bounding box center [677, 128] width 61 height 33
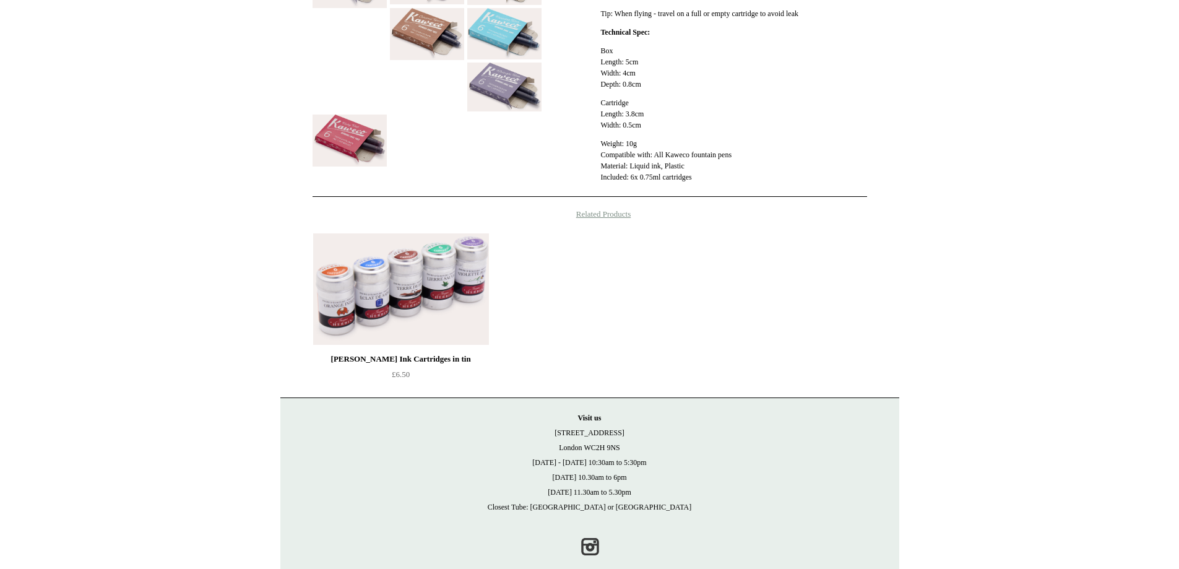
scroll to position [536, 0]
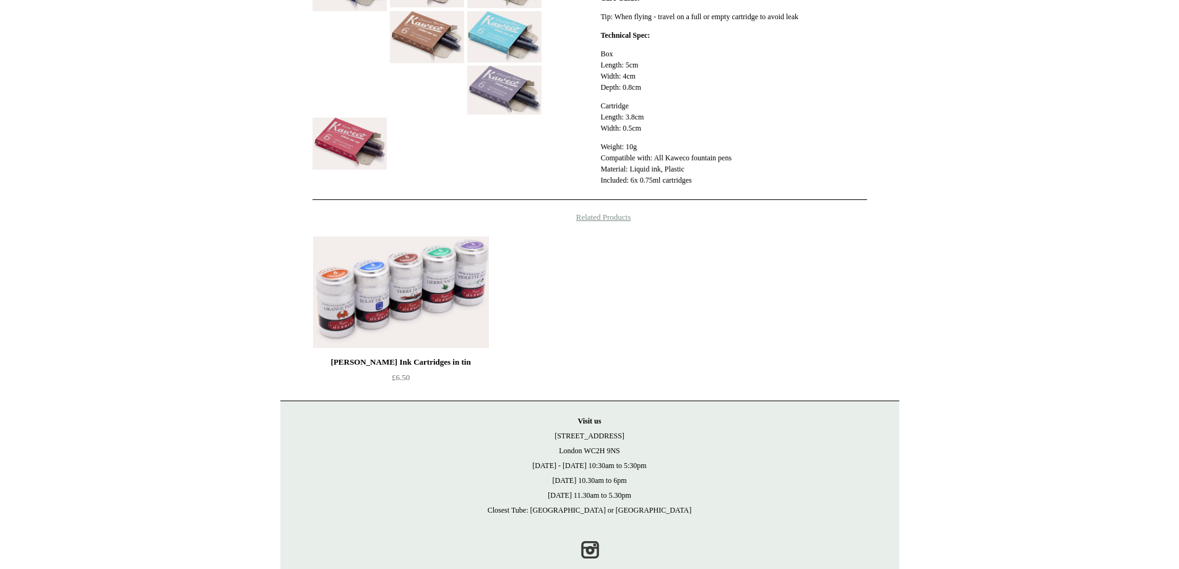
click at [368, 355] on div "[PERSON_NAME] Ink Cartridges in tin" at bounding box center [401, 362] width 170 height 15
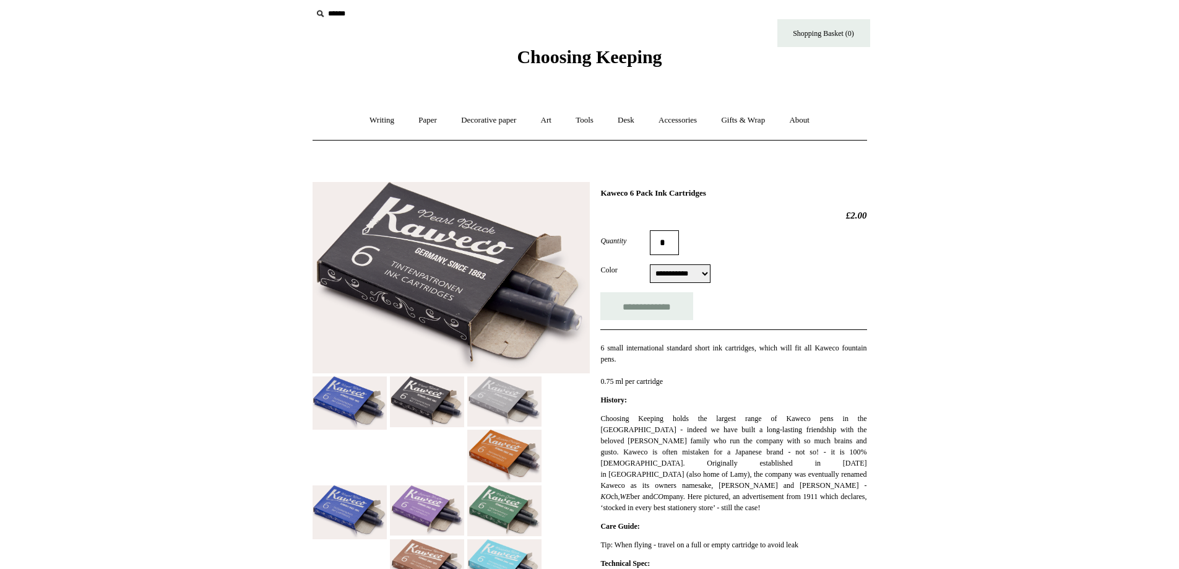
scroll to position [0, 0]
